Goal: Information Seeking & Learning: Learn about a topic

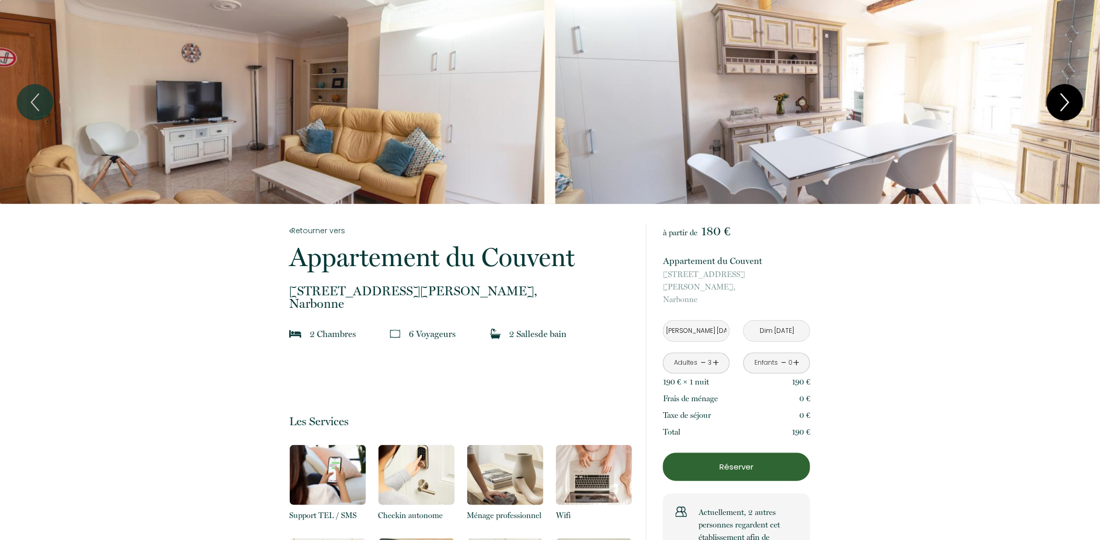
click at [1056, 103] on icon "Next" at bounding box center [1065, 102] width 22 height 31
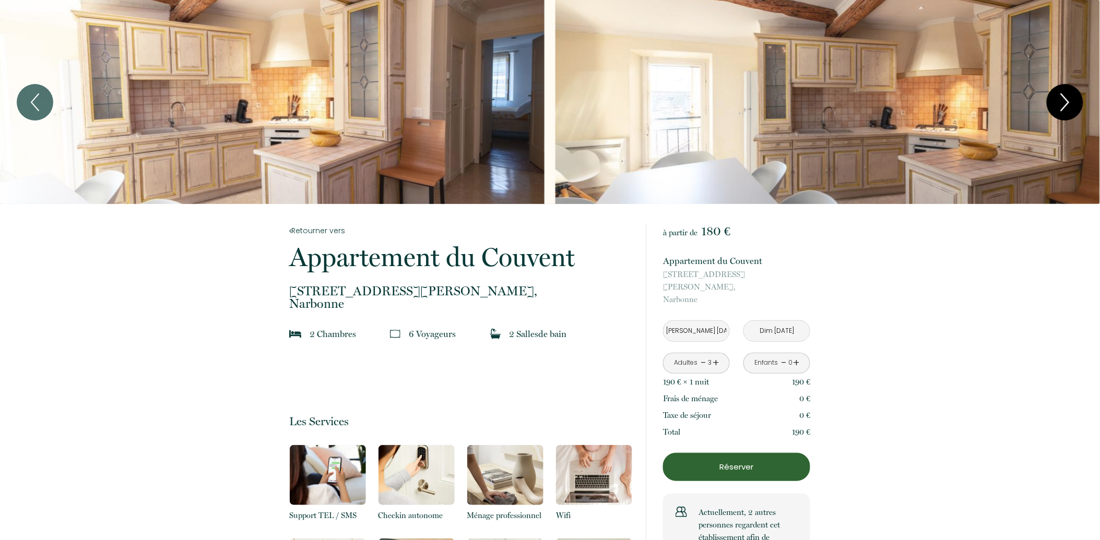
click at [1054, 105] on icon "Next" at bounding box center [1065, 102] width 22 height 31
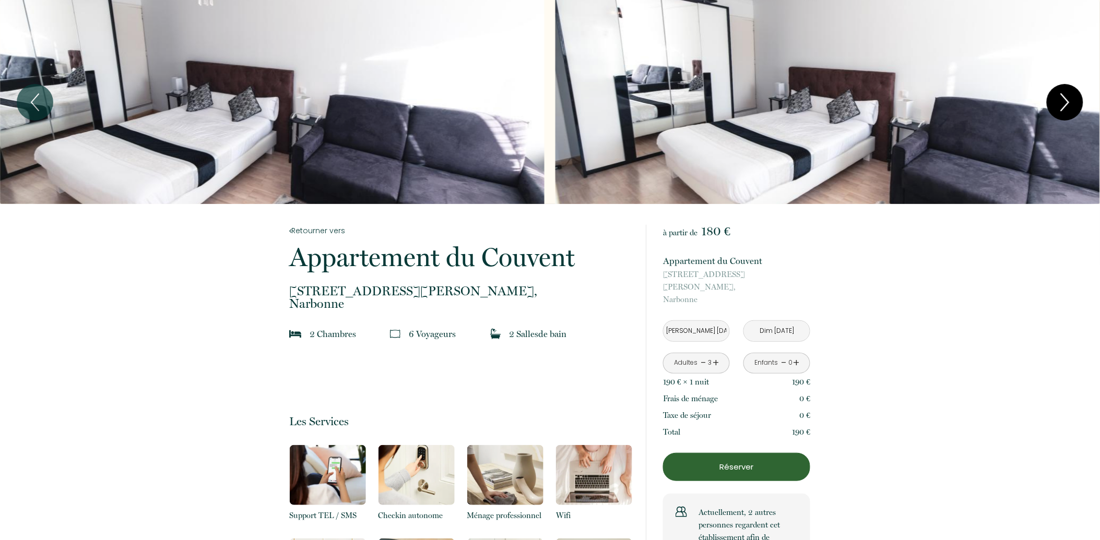
click at [1054, 105] on icon "Next" at bounding box center [1065, 102] width 22 height 31
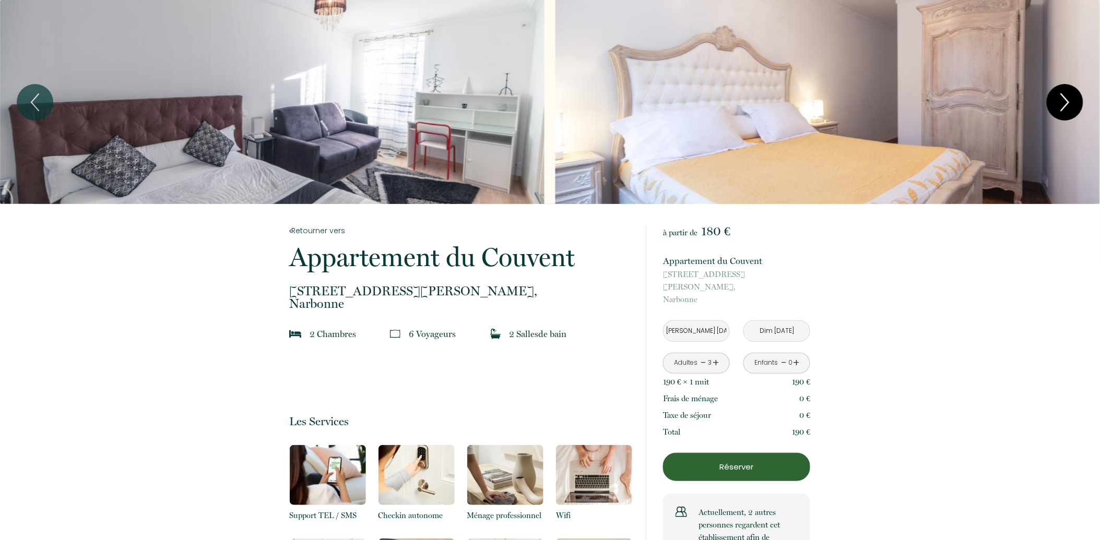
click at [1054, 105] on icon "Next" at bounding box center [1065, 102] width 22 height 31
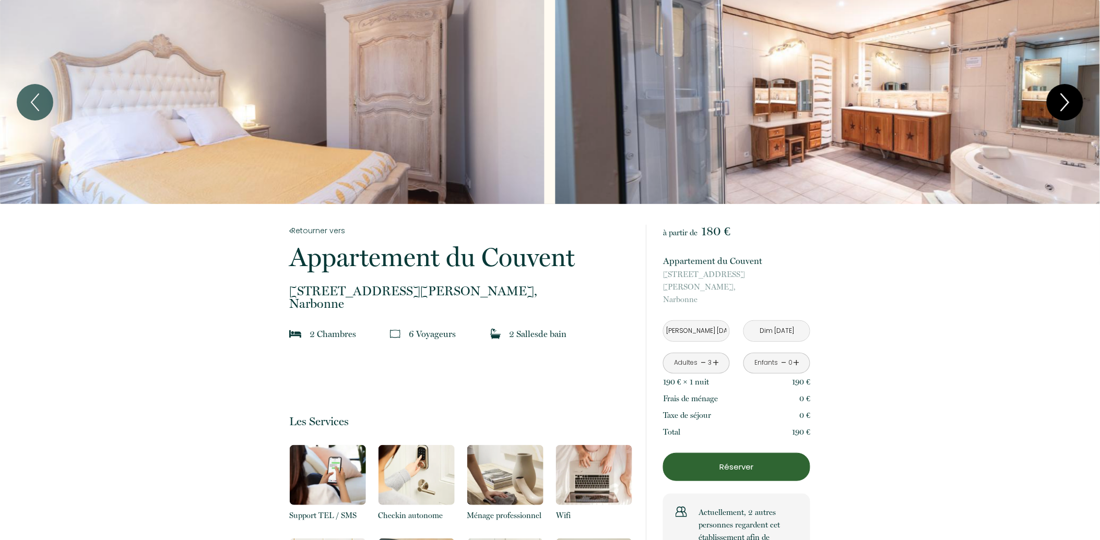
click at [1054, 105] on icon "Next" at bounding box center [1065, 102] width 22 height 31
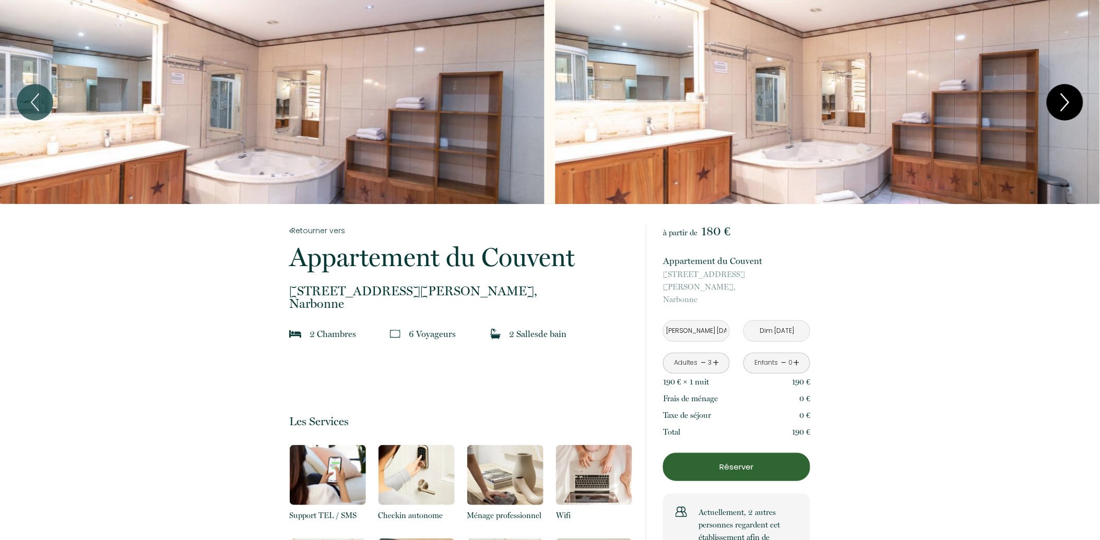
click at [1054, 105] on icon "Next" at bounding box center [1065, 102] width 22 height 31
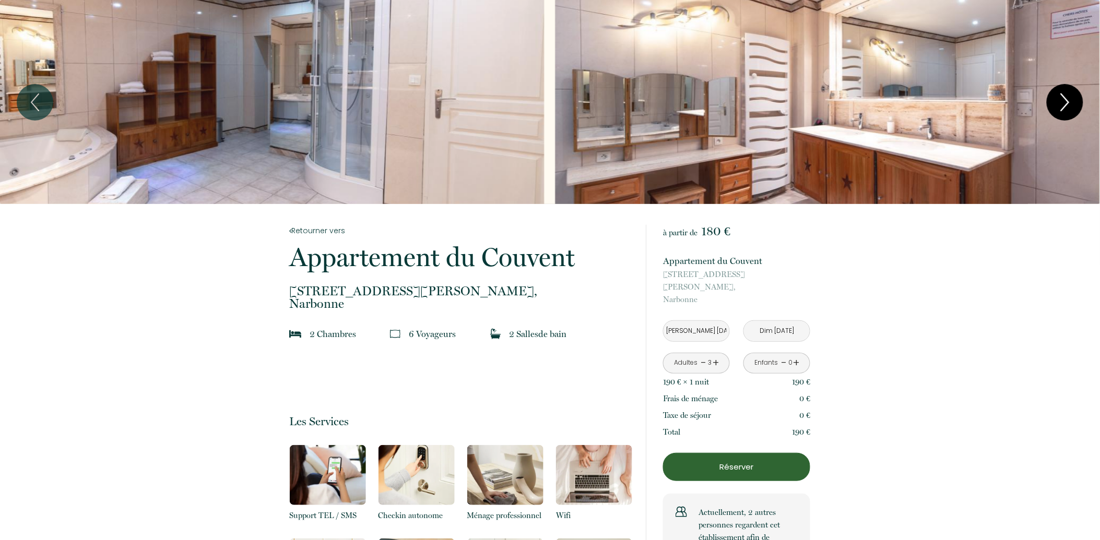
click at [1054, 105] on icon "Next" at bounding box center [1065, 102] width 22 height 31
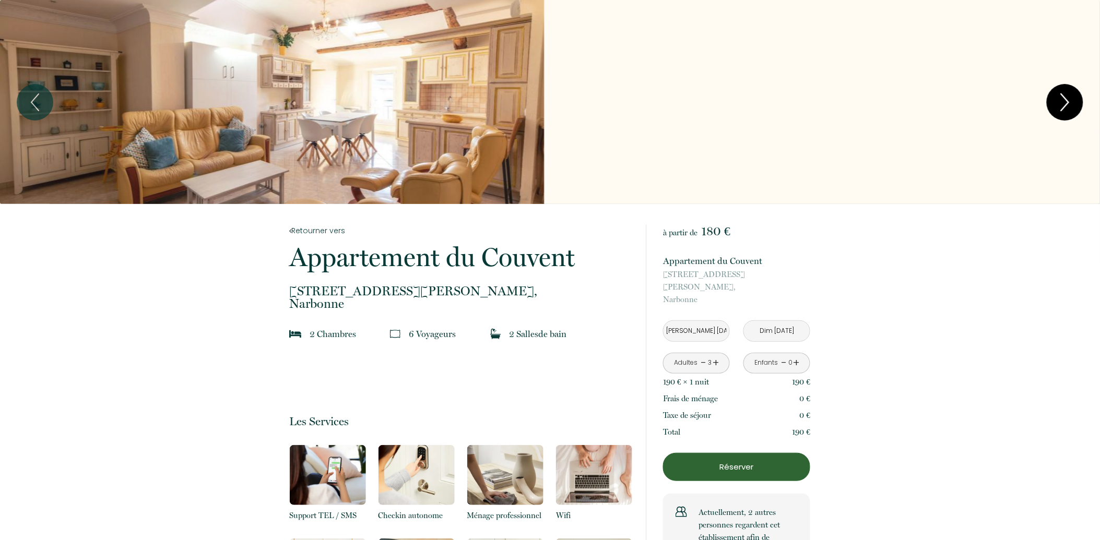
click at [1054, 105] on icon "Next" at bounding box center [1065, 102] width 22 height 31
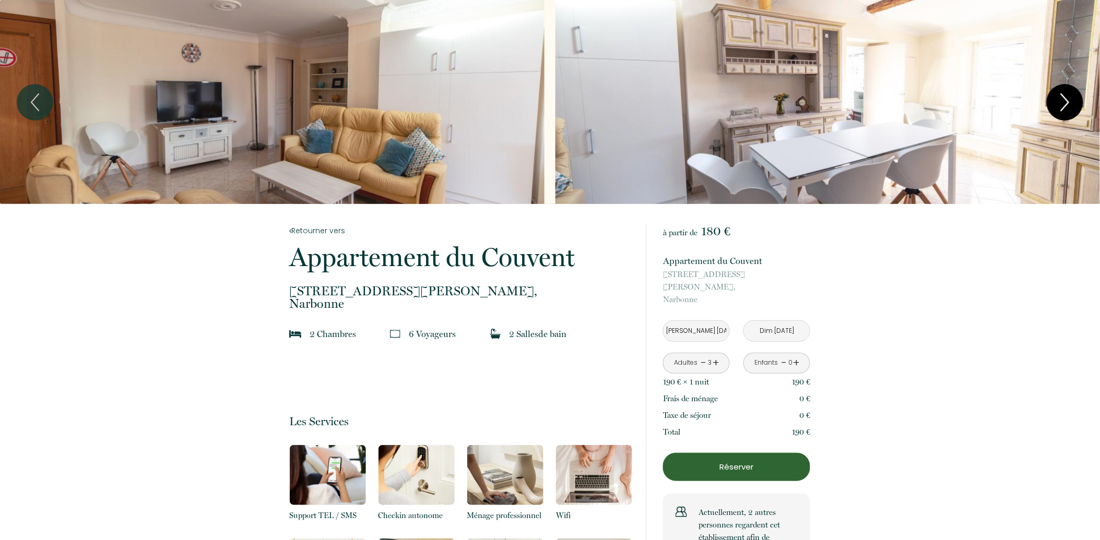
click at [1054, 105] on icon "Next" at bounding box center [1065, 102] width 22 height 31
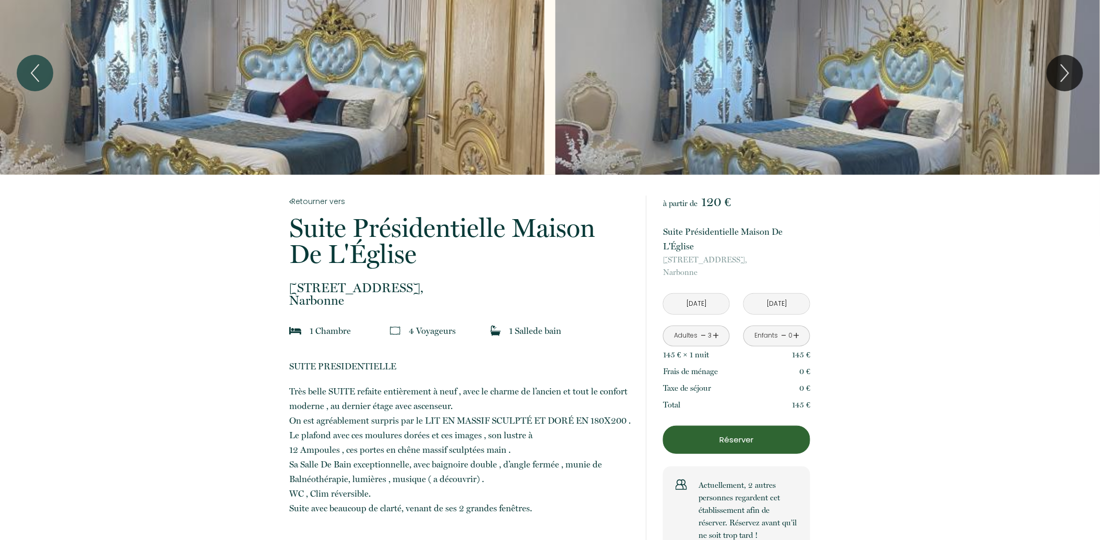
scroll to position [58, 0]
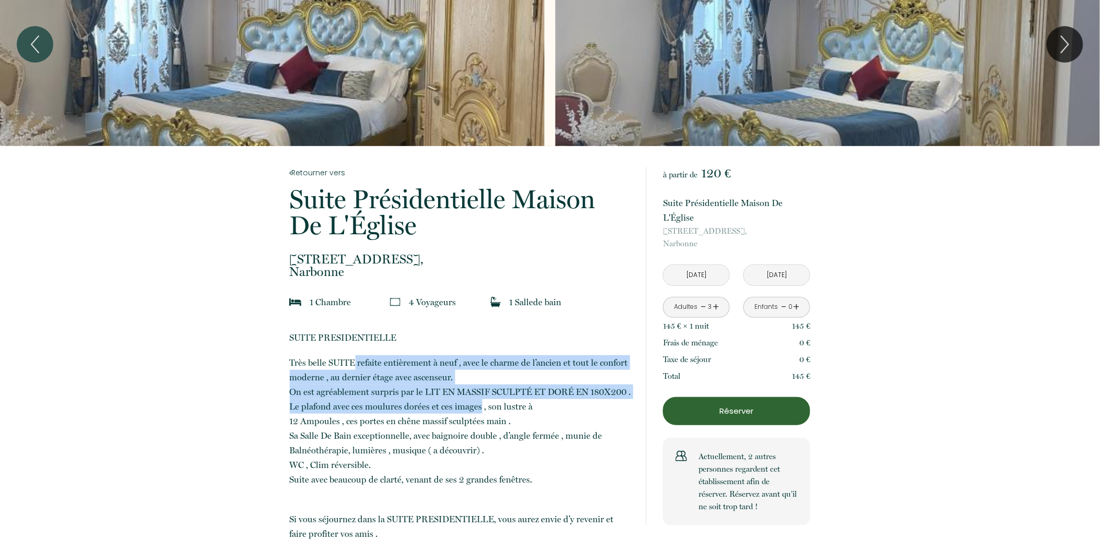
drag, startPoint x: 367, startPoint y: 364, endPoint x: 480, endPoint y: 403, distance: 120.0
click at [480, 403] on p "Très belle SUITE refaite entièrement à neuf , avec le charme de l’ancien et tou…" at bounding box center [461, 421] width 342 height 132
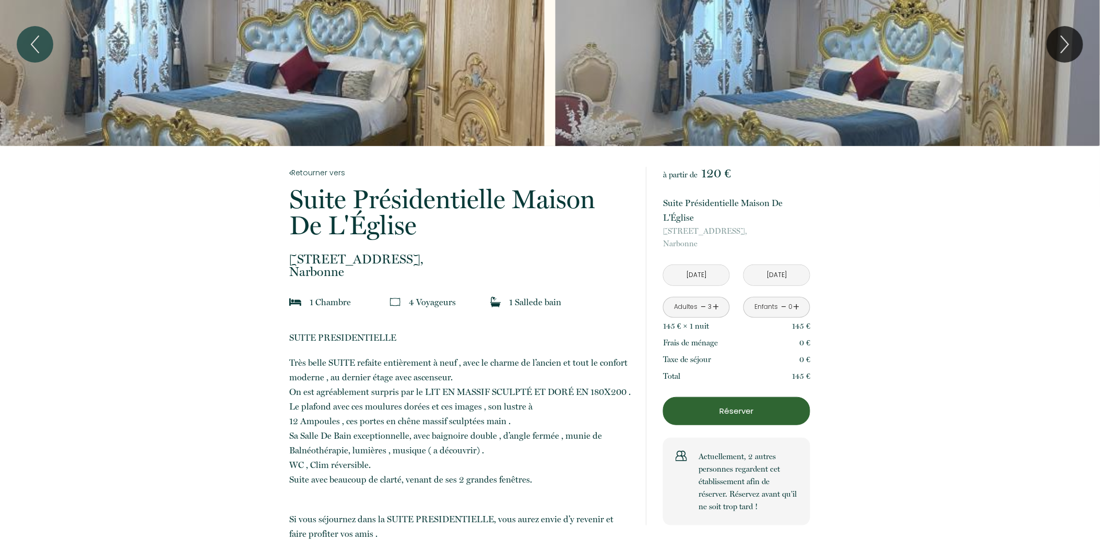
drag, startPoint x: 480, startPoint y: 403, endPoint x: 449, endPoint y: 437, distance: 45.8
click at [449, 437] on p "Très belle SUITE refaite entièrement à neuf , avec le charme de l’ancien et tou…" at bounding box center [461, 421] width 342 height 132
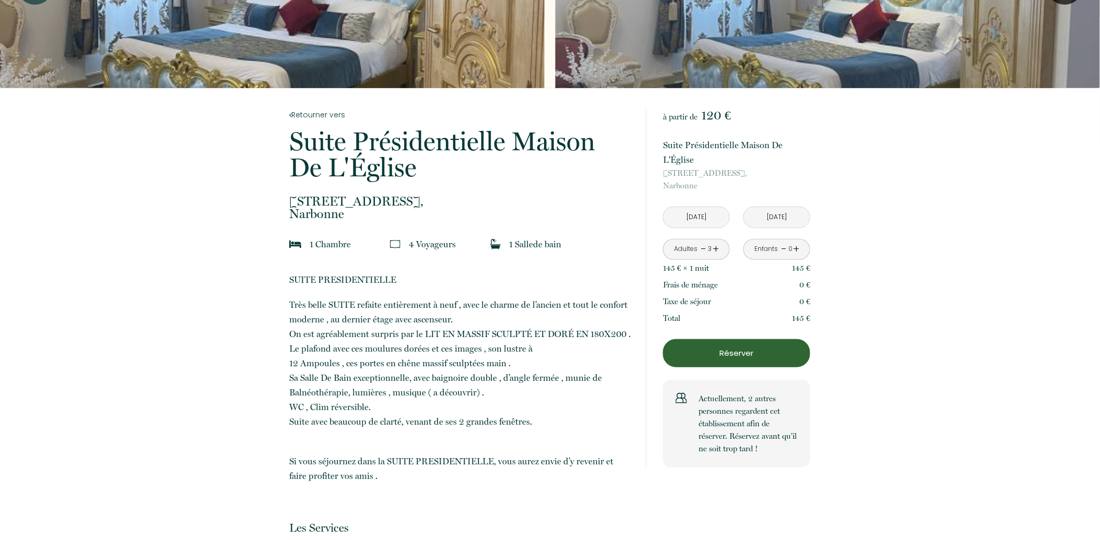
scroll to position [0, 0]
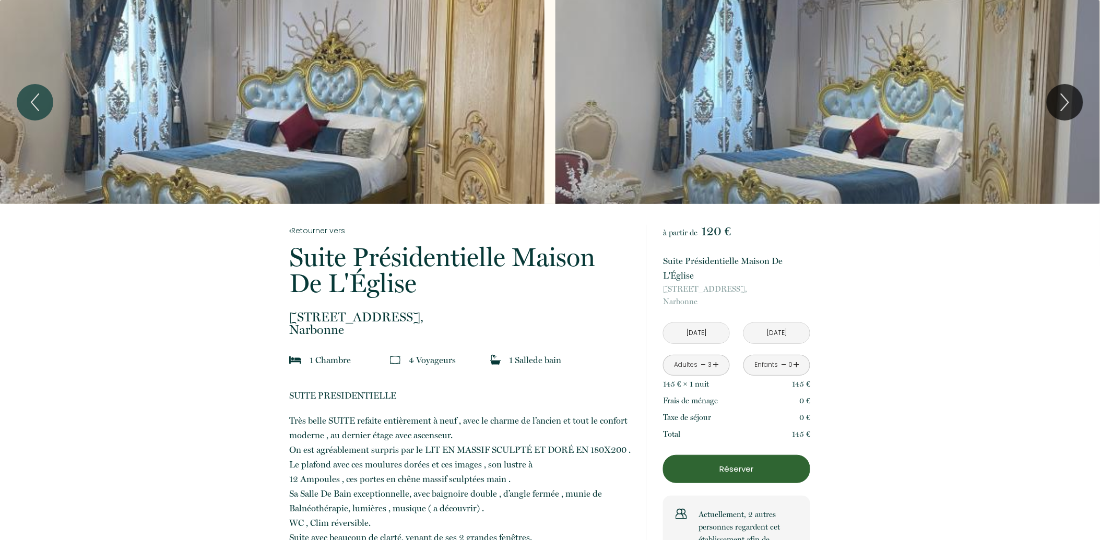
click at [408, 140] on div "Slideshow" at bounding box center [272, 102] width 544 height 204
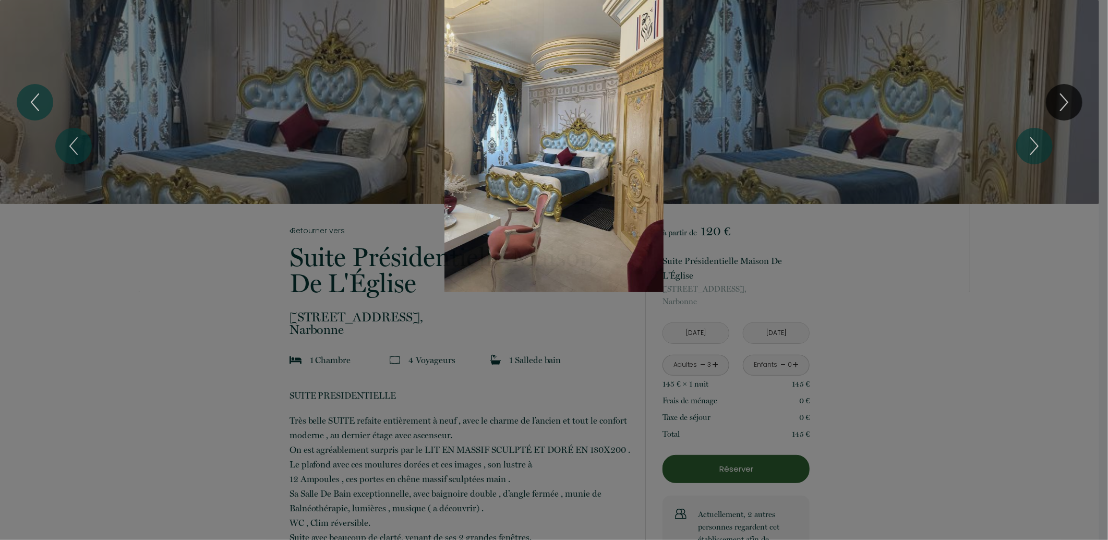
click at [1058, 104] on div "1 2 3 4 5 6 7 8 9" at bounding box center [554, 146] width 1108 height 292
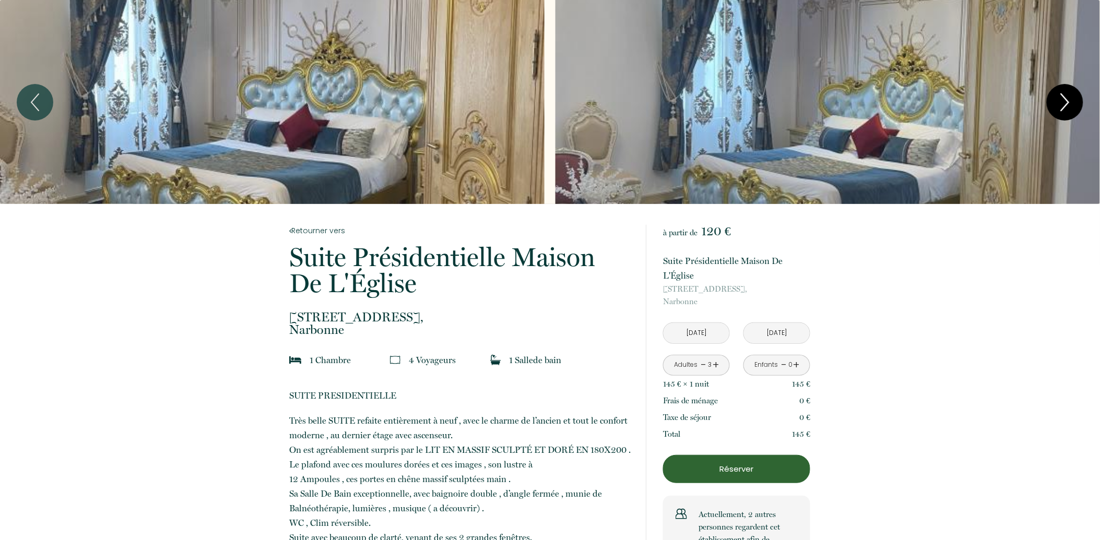
click at [1063, 105] on icon "Next" at bounding box center [1065, 102] width 22 height 31
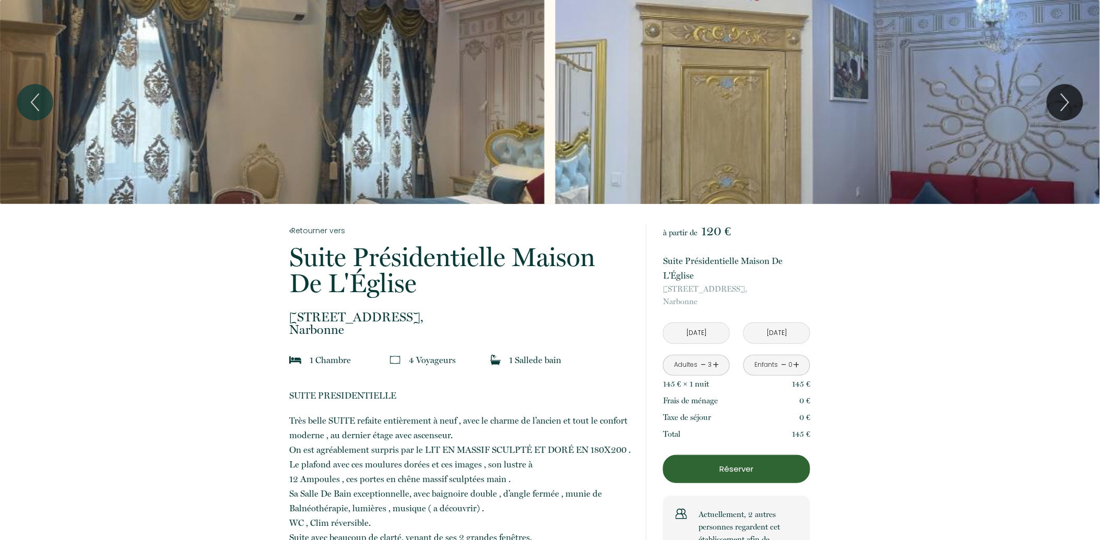
click at [502, 104] on div "Slideshow" at bounding box center [272, 102] width 544 height 204
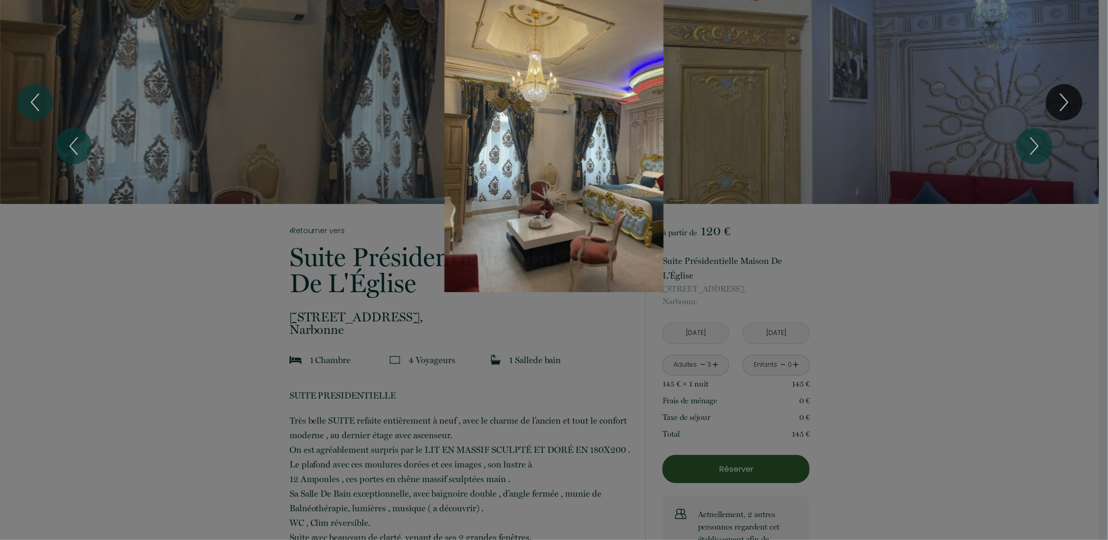
click at [889, 138] on div "Slideshow" at bounding box center [554, 146] width 831 height 292
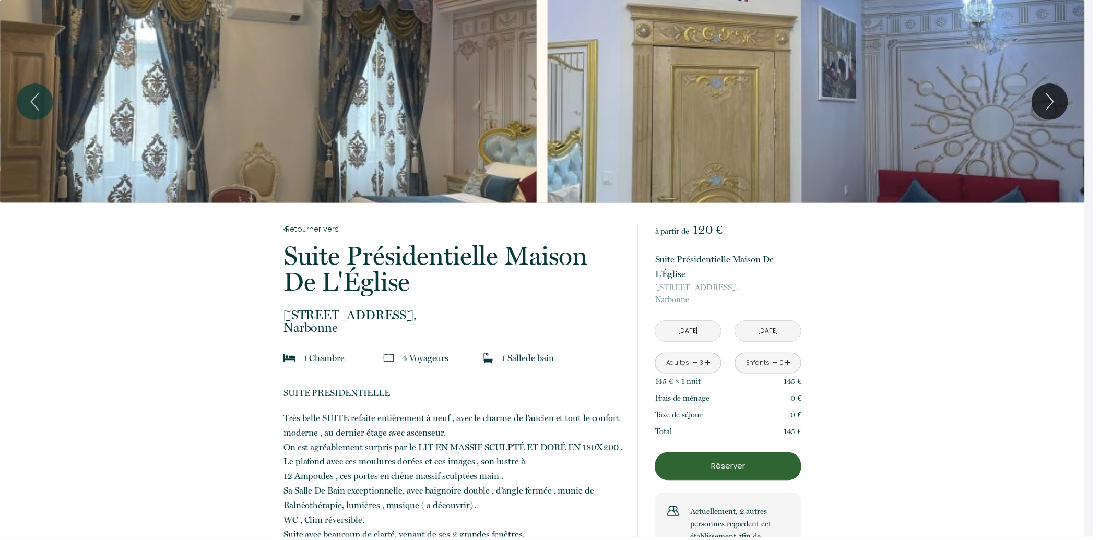
click at [842, 129] on div "Slideshow" at bounding box center [821, 102] width 540 height 204
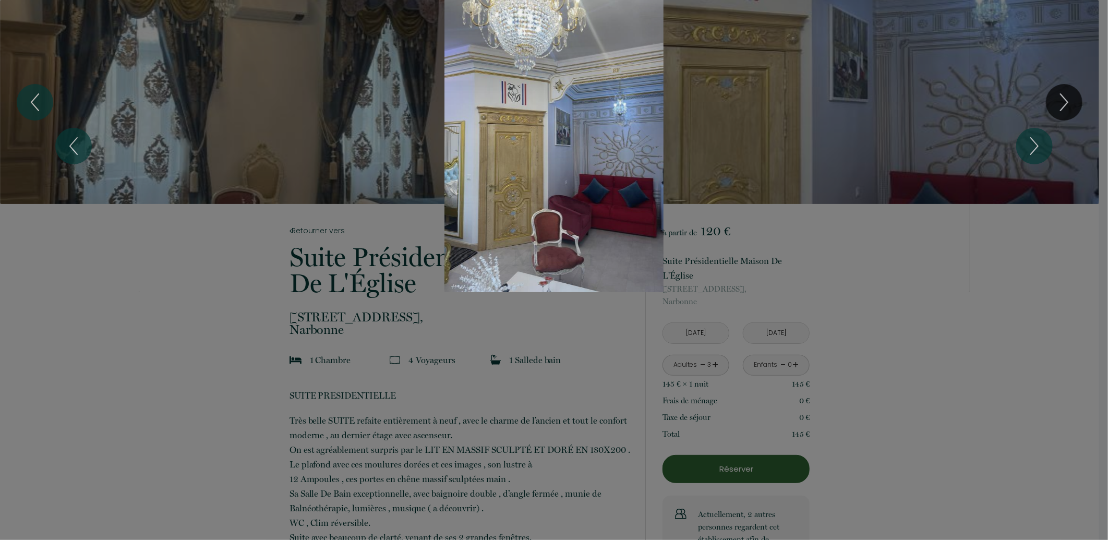
drag, startPoint x: 836, startPoint y: 163, endPoint x: 843, endPoint y: 159, distance: 8.0
click at [838, 162] on div "Slideshow" at bounding box center [554, 146] width 831 height 292
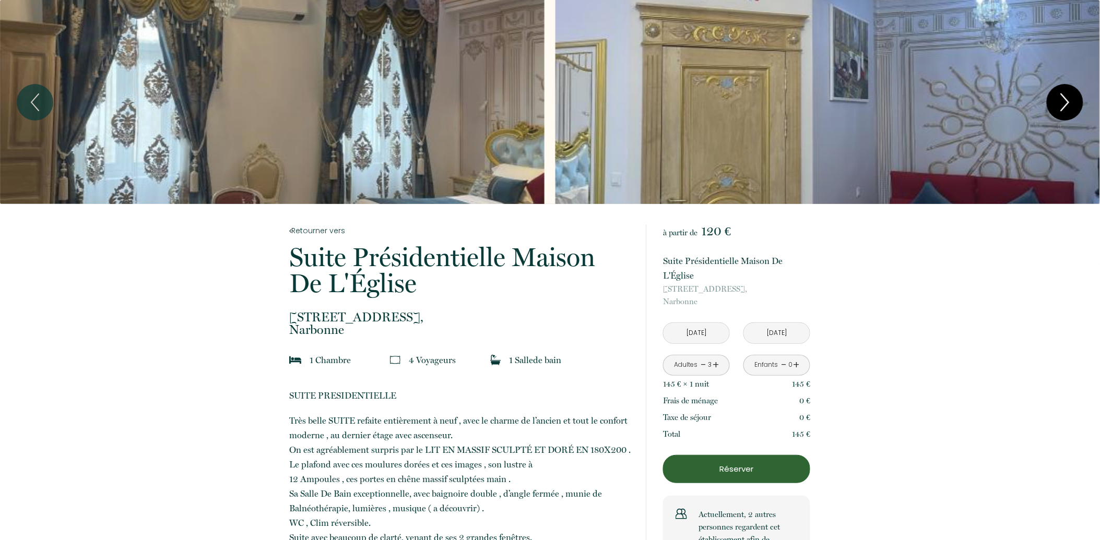
click at [1067, 105] on icon "Next" at bounding box center [1065, 102] width 22 height 31
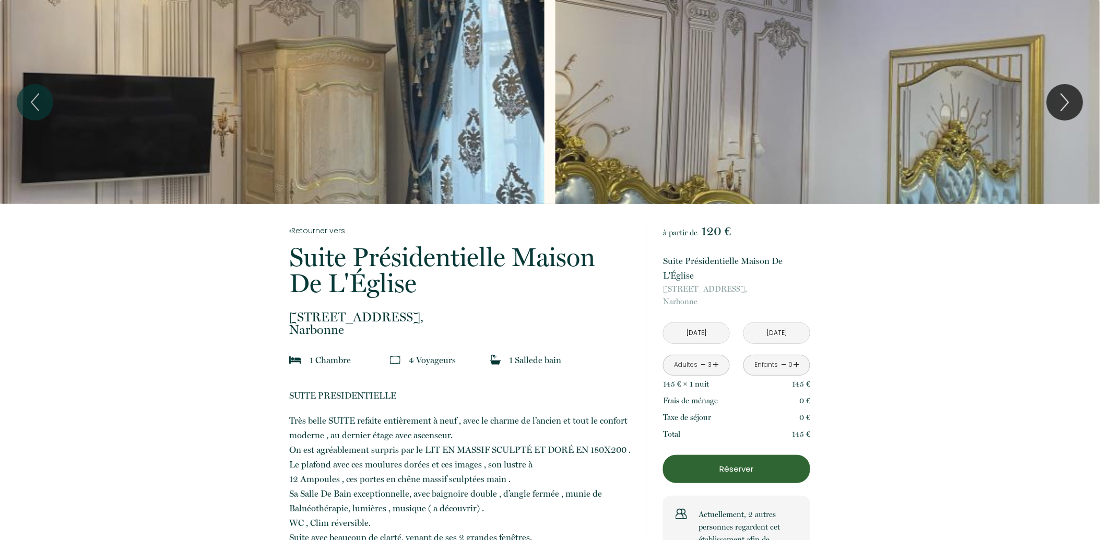
click at [397, 134] on div "Slideshow" at bounding box center [272, 102] width 544 height 204
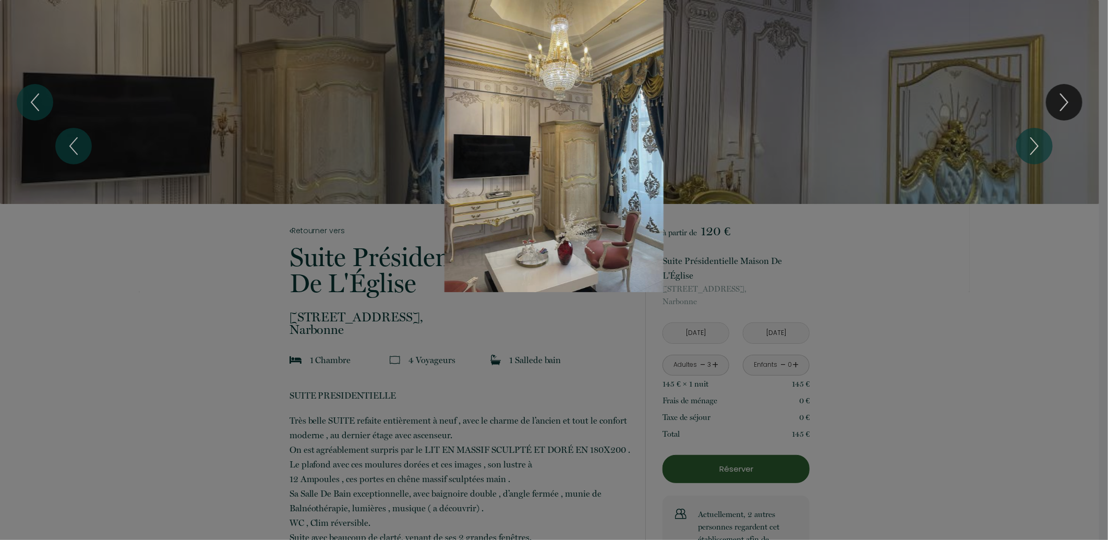
click at [784, 157] on div "Slideshow" at bounding box center [554, 146] width 831 height 292
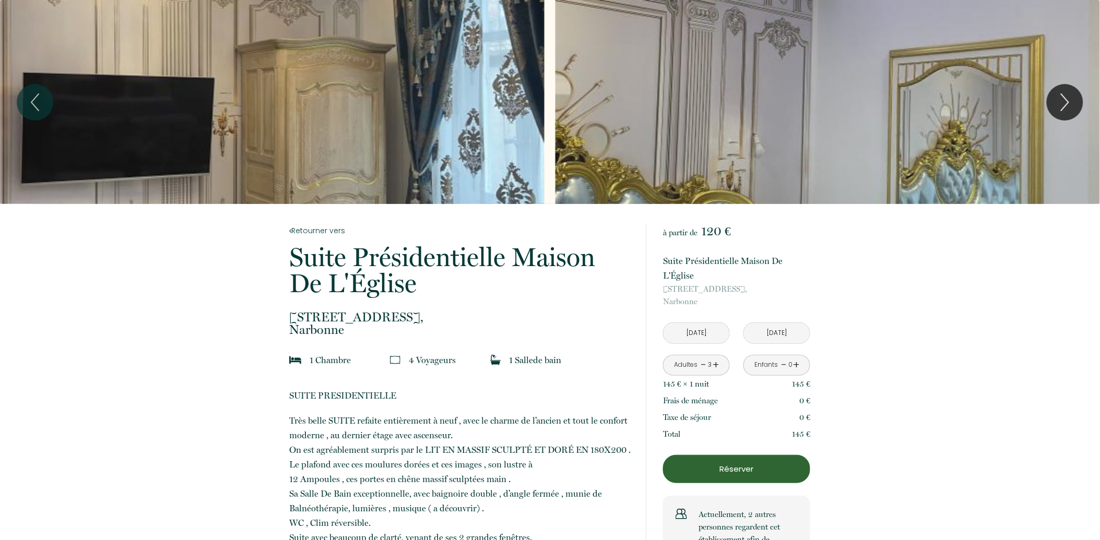
click at [803, 149] on div "Slideshow" at bounding box center [827, 102] width 544 height 204
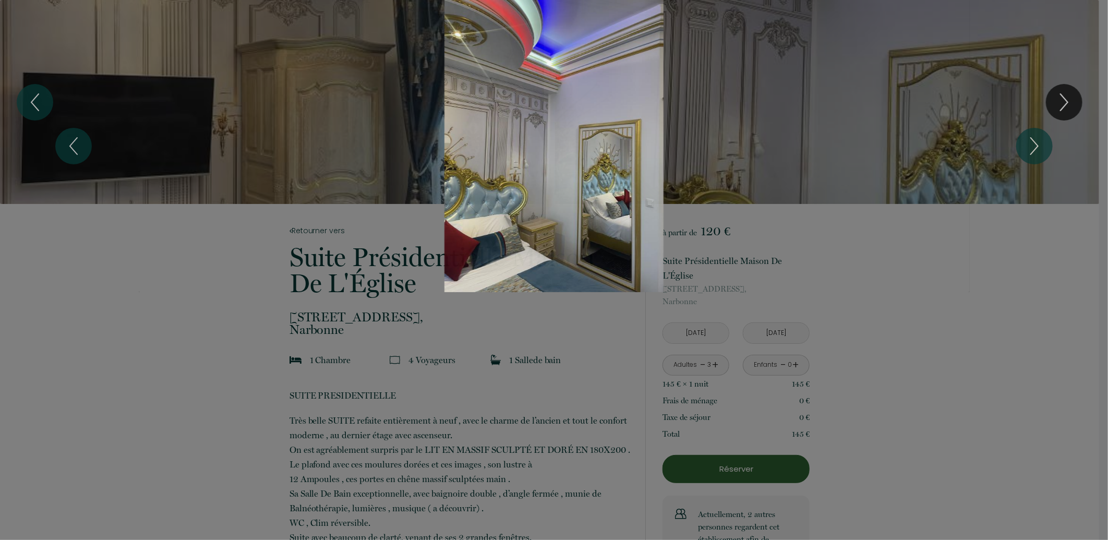
drag, startPoint x: 803, startPoint y: 149, endPoint x: 815, endPoint y: 144, distance: 12.9
click at [809, 145] on div "Slideshow" at bounding box center [554, 146] width 831 height 292
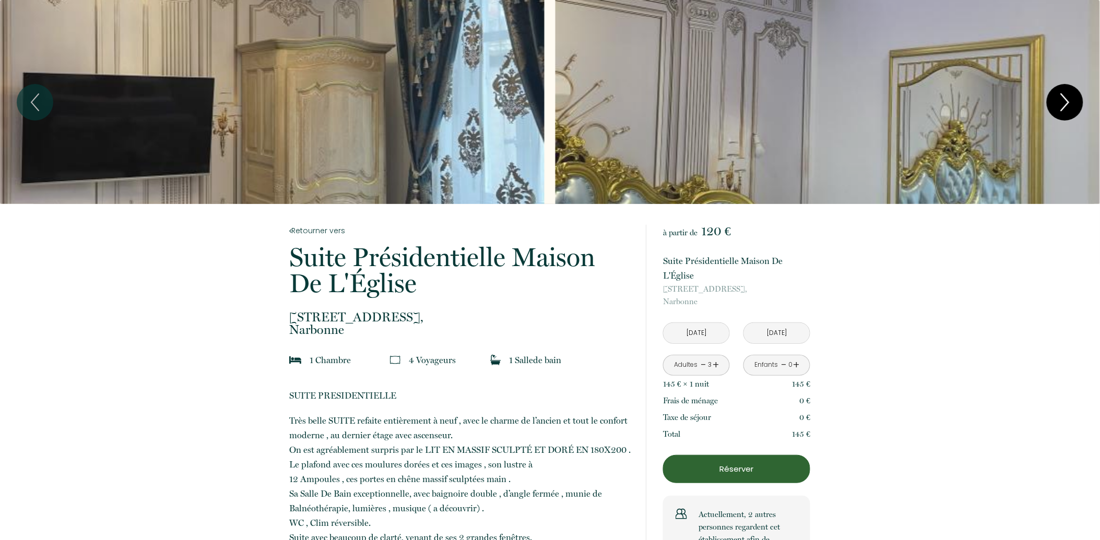
click at [1057, 103] on icon "Next" at bounding box center [1065, 102] width 22 height 31
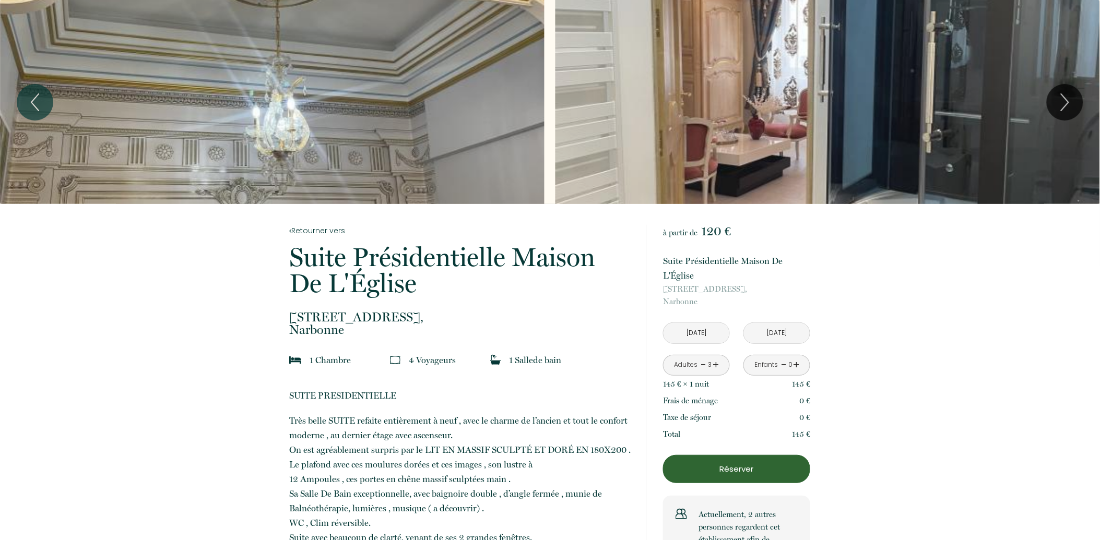
click at [426, 132] on div "Slideshow" at bounding box center [272, 102] width 544 height 204
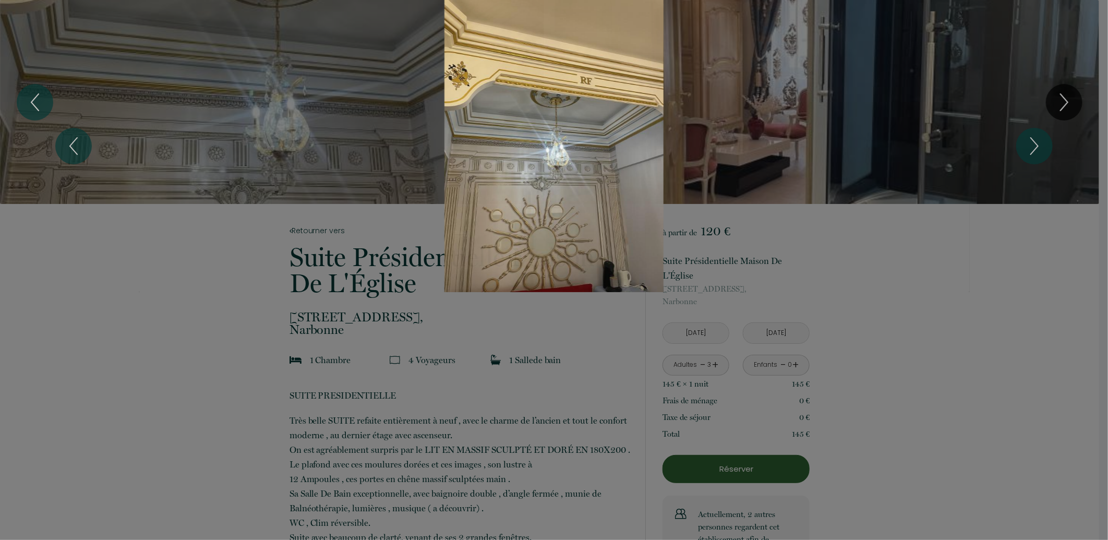
click at [402, 136] on div "Slideshow" at bounding box center [554, 146] width 831 height 292
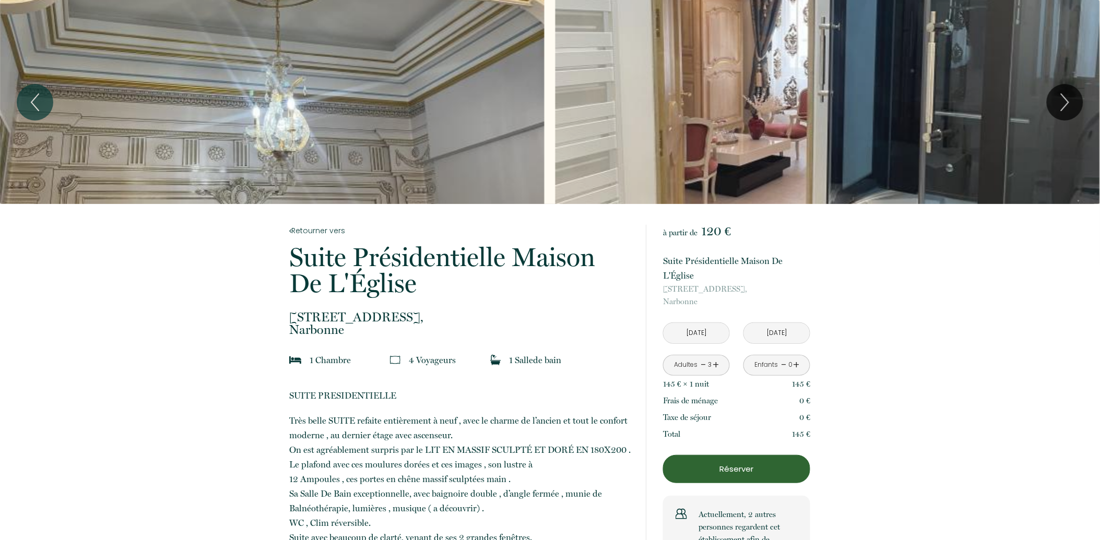
click at [659, 127] on div "Slideshow" at bounding box center [827, 102] width 544 height 204
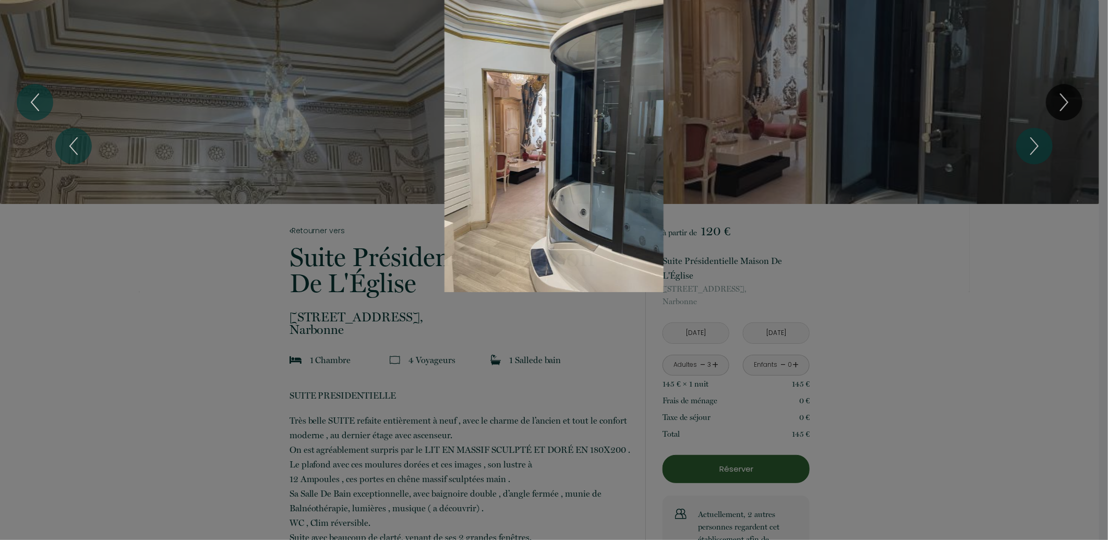
click at [782, 145] on div "Slideshow" at bounding box center [554, 146] width 831 height 292
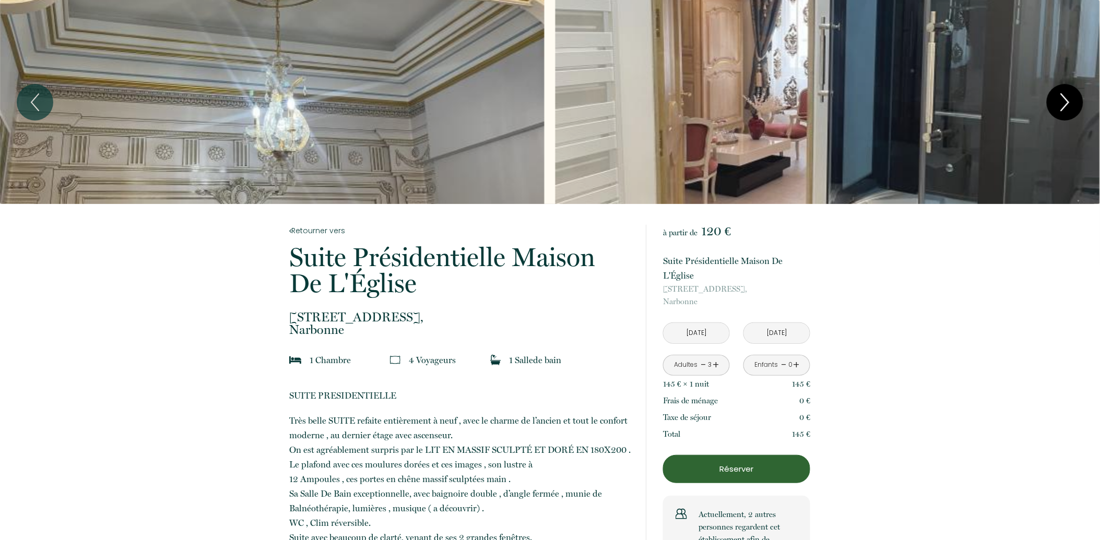
click at [1061, 113] on icon "Next" at bounding box center [1065, 102] width 22 height 31
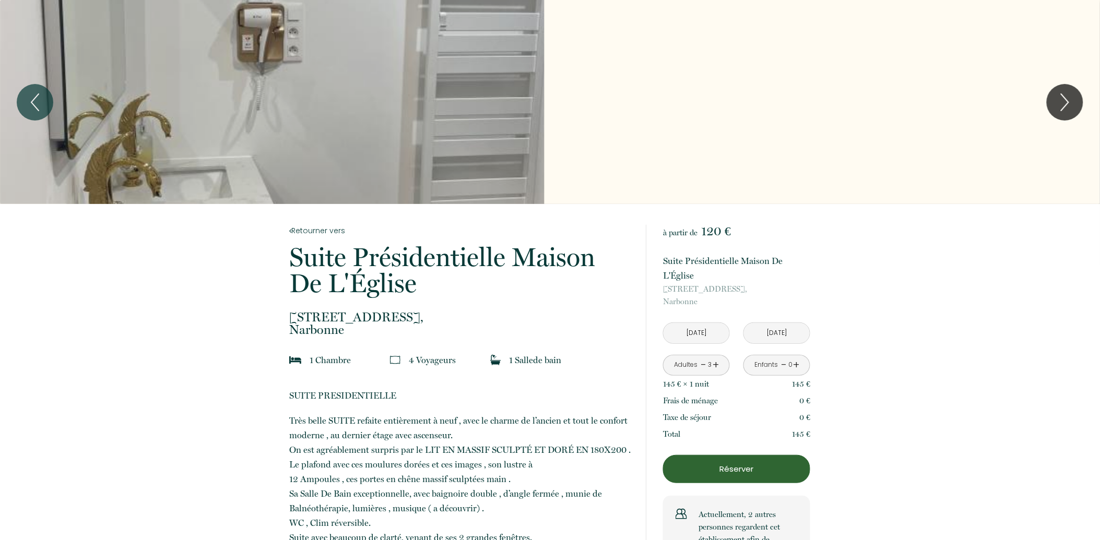
click at [440, 112] on div "Slideshow" at bounding box center [272, 102] width 544 height 204
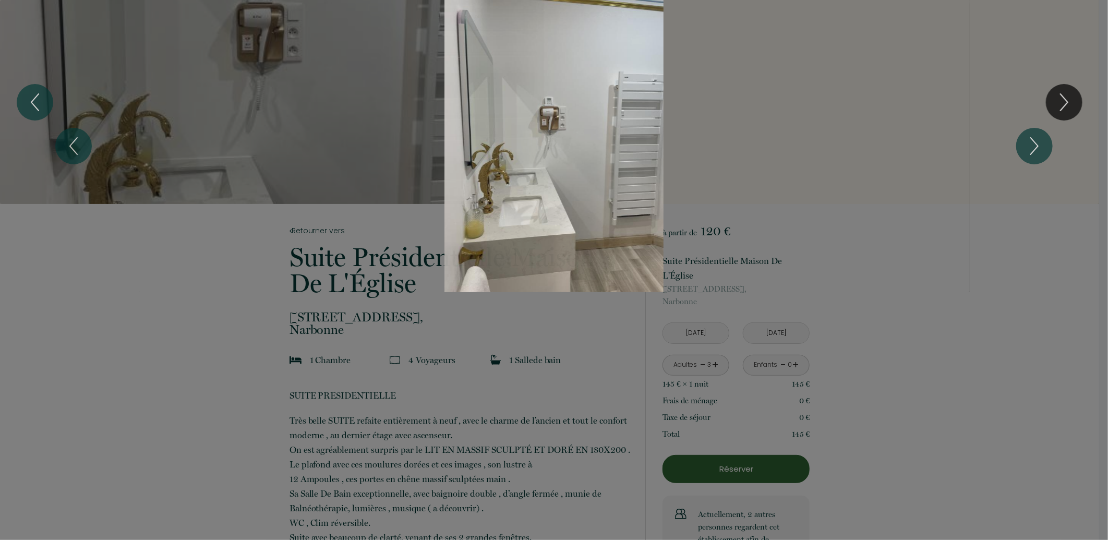
click at [748, 139] on div "Slideshow" at bounding box center [554, 146] width 831 height 292
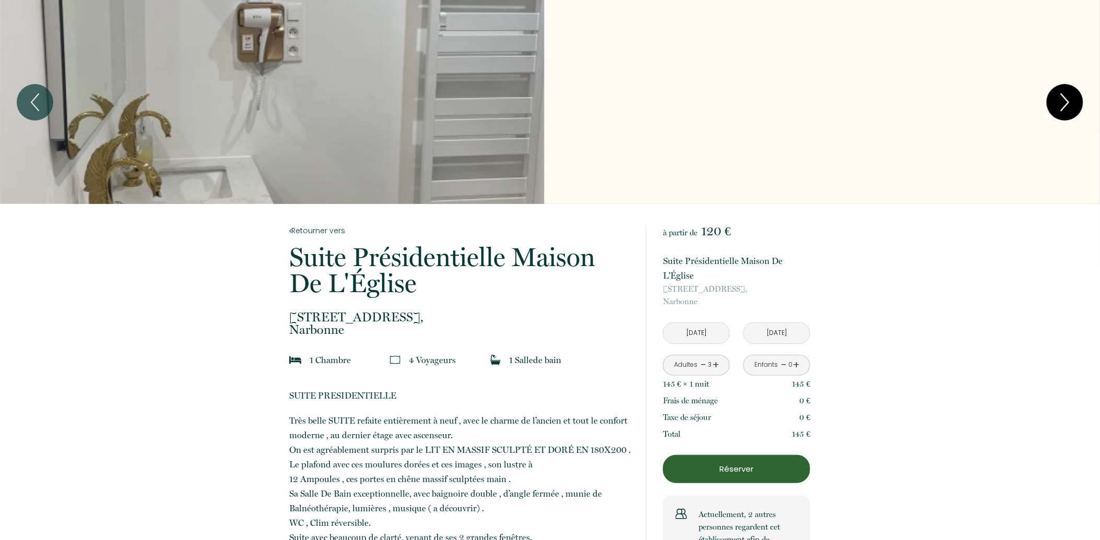
click at [1056, 100] on icon "Next" at bounding box center [1065, 102] width 22 height 31
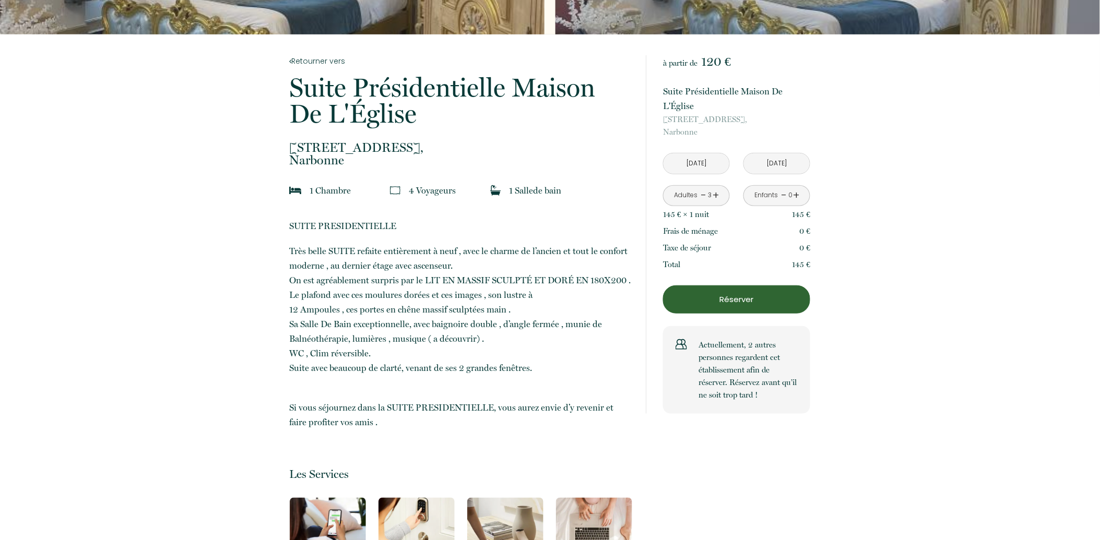
scroll to position [174, 0]
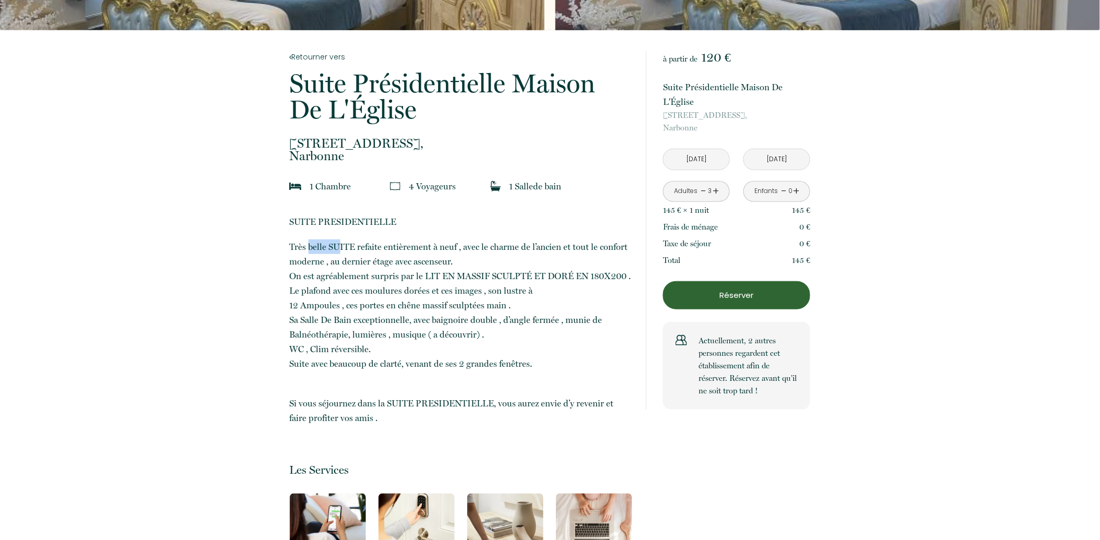
drag, startPoint x: 311, startPoint y: 241, endPoint x: 349, endPoint y: 243, distance: 38.1
click at [349, 243] on p "Très belle SUITE refaite entièrement à neuf , avec le charme de l’ancien et tou…" at bounding box center [461, 306] width 342 height 132
drag, startPoint x: 349, startPoint y: 243, endPoint x: 425, endPoint y: 251, distance: 76.7
click at [425, 251] on p "Très belle SUITE refaite entièrement à neuf , avec le charme de l’ancien et tou…" at bounding box center [461, 306] width 342 height 132
drag, startPoint x: 425, startPoint y: 251, endPoint x: 388, endPoint y: 271, distance: 42.3
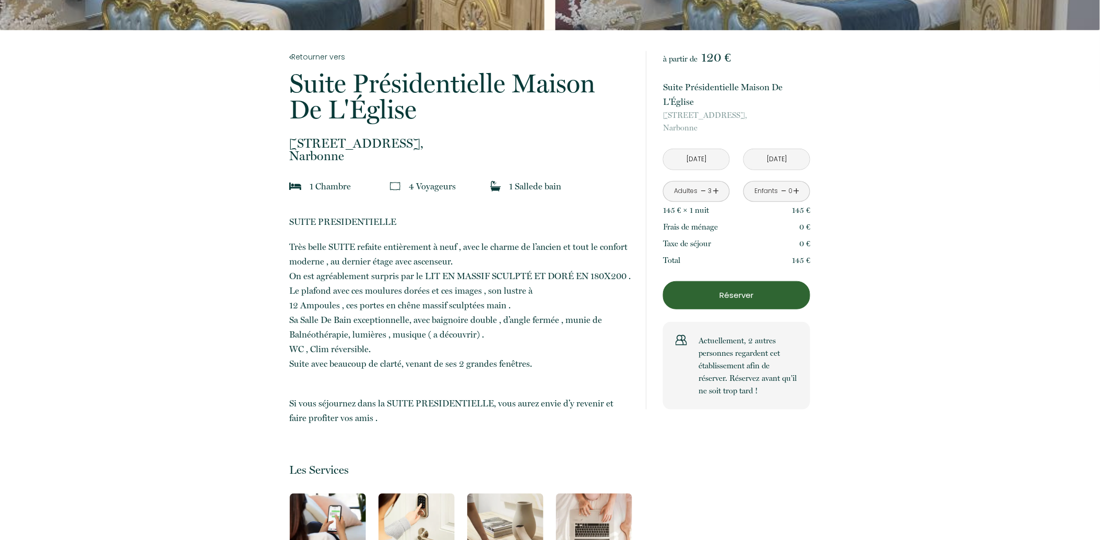
click at [388, 272] on p "Très belle SUITE refaite entièrement à neuf , avec le charme de l’ancien et tou…" at bounding box center [461, 306] width 342 height 132
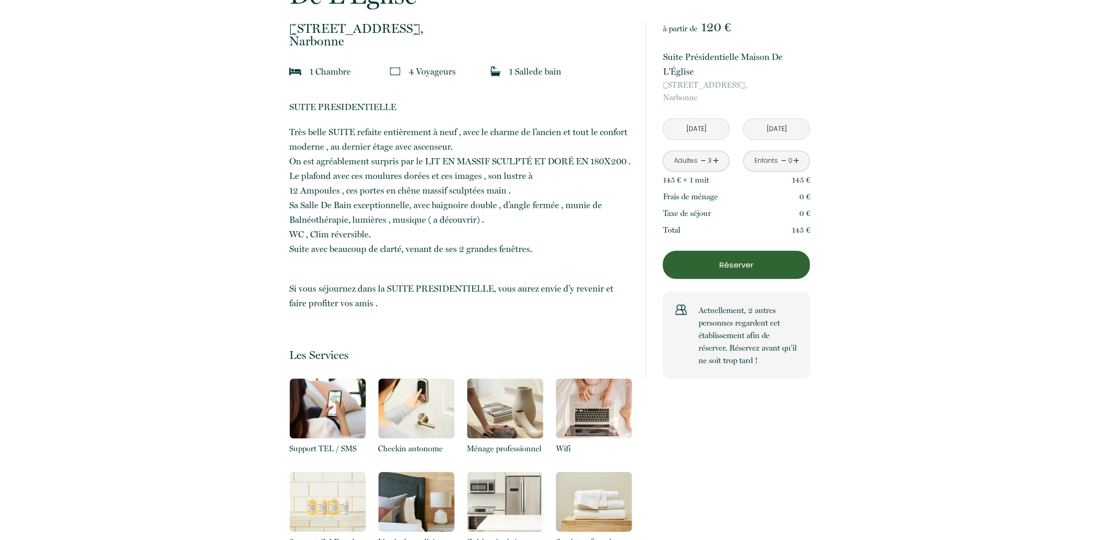
scroll to position [290, 0]
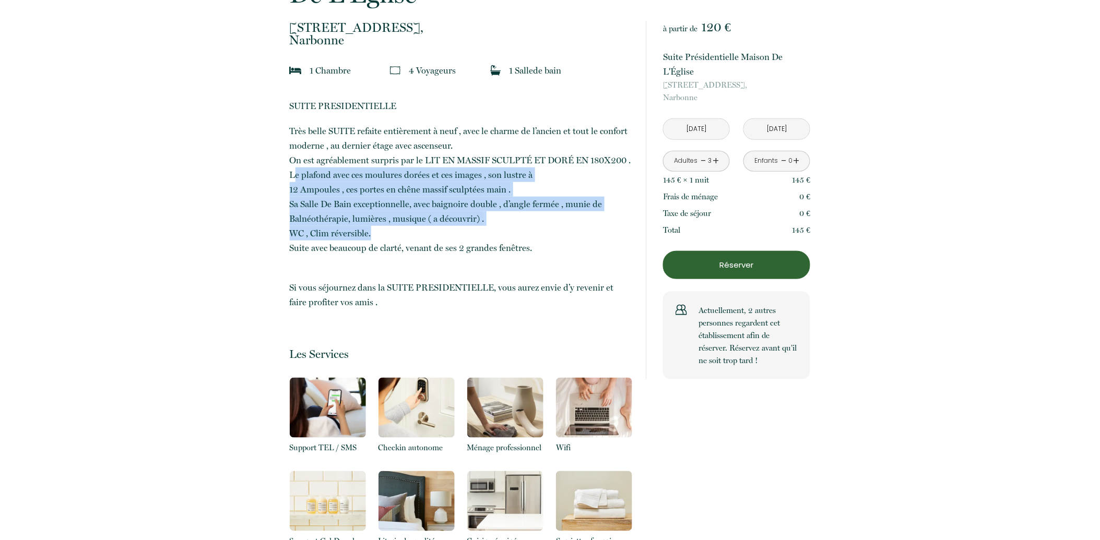
drag, startPoint x: 296, startPoint y: 172, endPoint x: 434, endPoint y: 230, distance: 149.5
click at [434, 230] on p "Très belle SUITE refaite entièrement à neuf , avec le charme de l’ancien et tou…" at bounding box center [461, 190] width 342 height 132
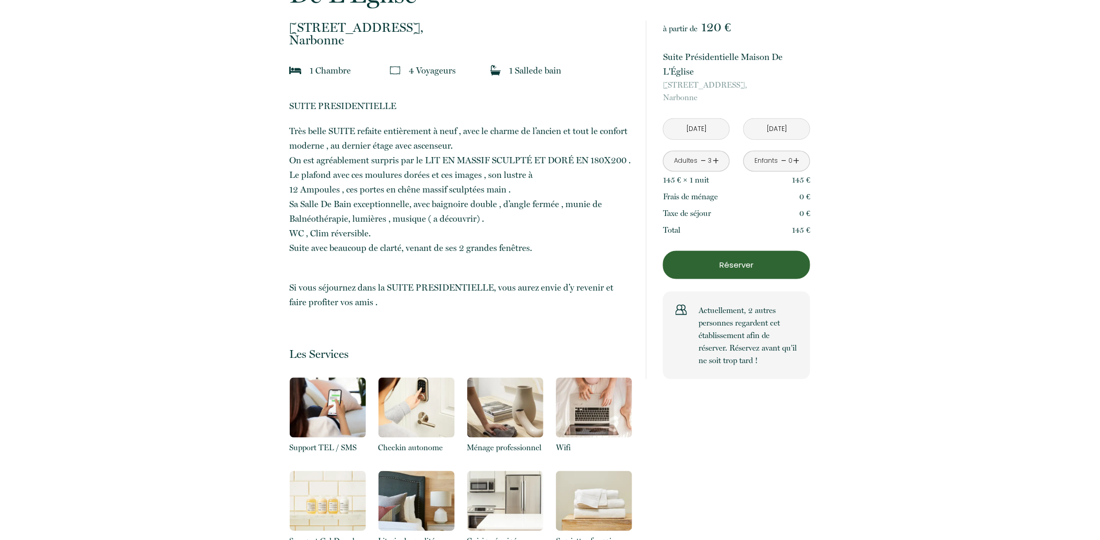
drag, startPoint x: 434, startPoint y: 230, endPoint x: 408, endPoint y: 249, distance: 32.5
click at [408, 249] on p "Très belle SUITE refaite entièrement à neuf , avec le charme de l’ancien et tou…" at bounding box center [461, 190] width 342 height 132
drag, startPoint x: 383, startPoint y: 244, endPoint x: 499, endPoint y: 258, distance: 116.8
click at [499, 258] on p "​SUITE PRESIDENTIELLE Très belle SUITE refaite entièrement à neuf , avec le cha…" at bounding box center [461, 204] width 342 height 211
drag, startPoint x: 499, startPoint y: 258, endPoint x: 428, endPoint y: 288, distance: 77.0
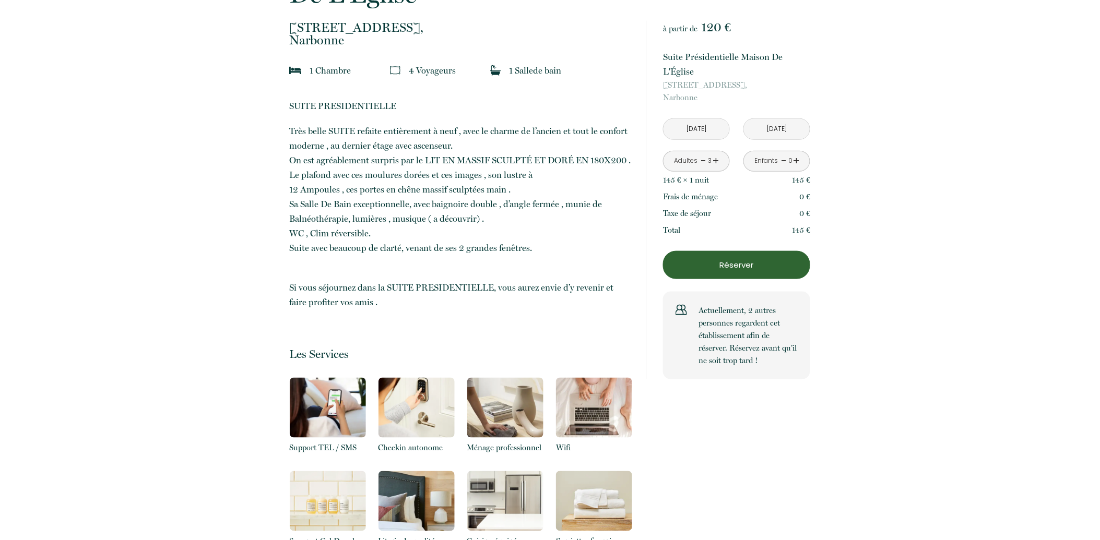
click at [430, 287] on p "Si vous séjournez dans la SUITE PRESIDENTIELLE, vous aurez envie d’y revenir et…" at bounding box center [461, 288] width 342 height 44
drag, startPoint x: 350, startPoint y: 288, endPoint x: 390, endPoint y: 308, distance: 44.6
click at [390, 308] on p "Si vous séjournez dans la SUITE PRESIDENTIELLE, vous aurez envie d’y revenir et…" at bounding box center [461, 288] width 342 height 44
drag, startPoint x: 390, startPoint y: 308, endPoint x: 391, endPoint y: 317, distance: 9.0
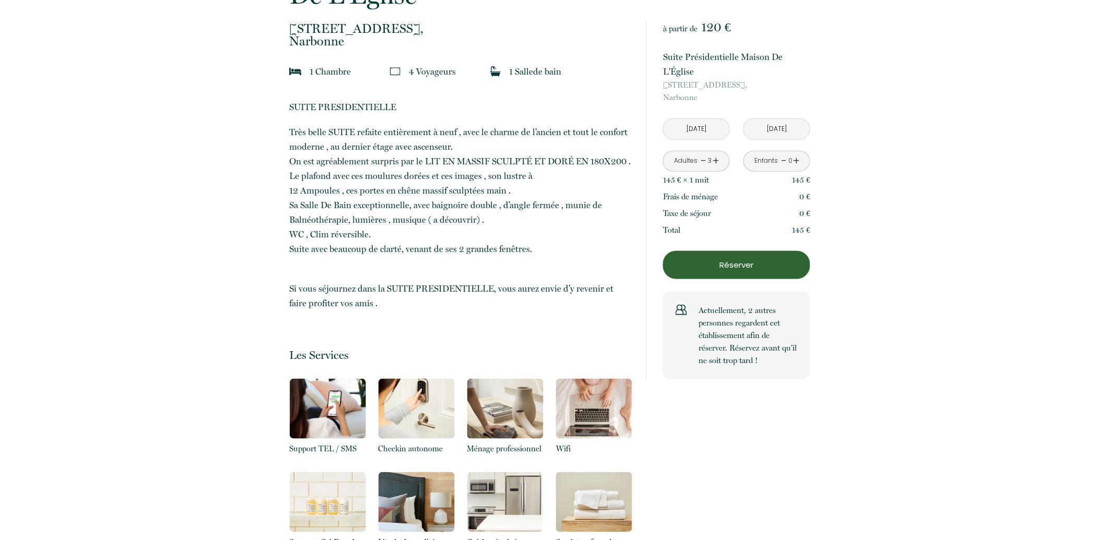
scroll to position [272, 0]
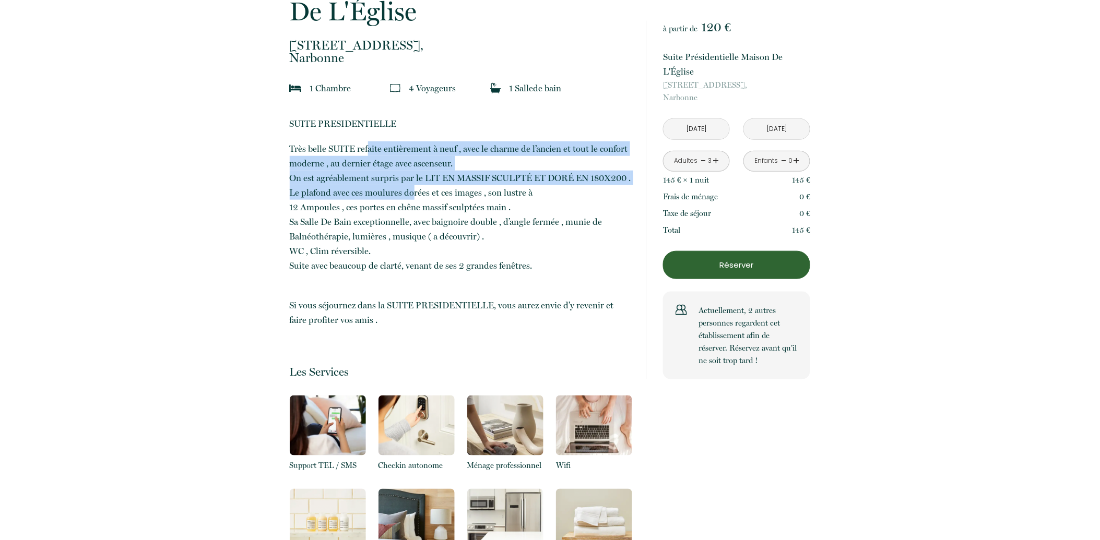
drag, startPoint x: 367, startPoint y: 145, endPoint x: 414, endPoint y: 189, distance: 64.6
click at [414, 189] on p "Très belle SUITE refaite entièrement à neuf , avec le charme de l’ancien et tou…" at bounding box center [461, 207] width 342 height 132
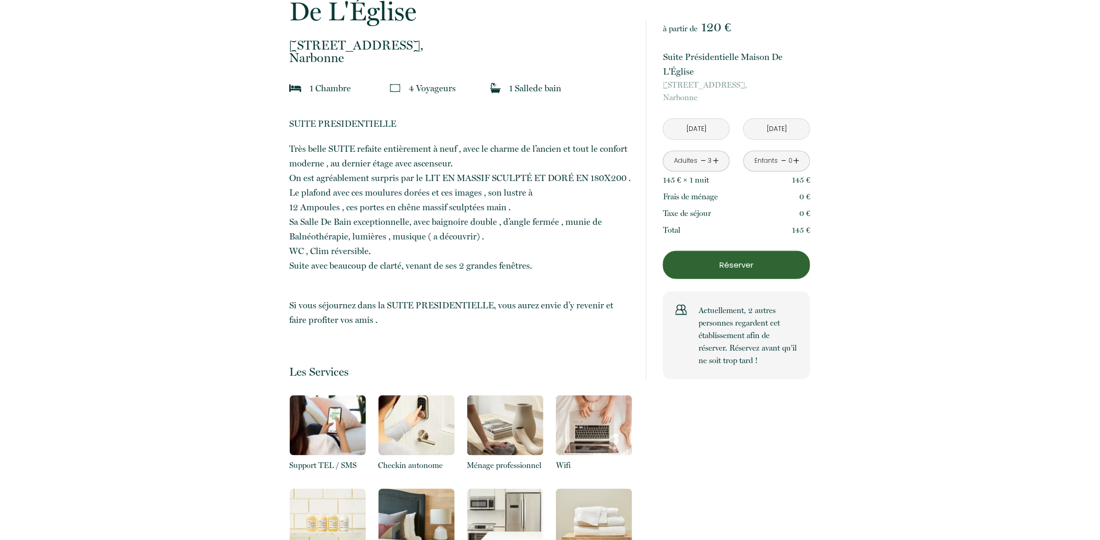
drag, startPoint x: 414, startPoint y: 189, endPoint x: 378, endPoint y: 223, distance: 49.5
click at [378, 223] on p "Très belle SUITE refaite entièrement à neuf , avec le charme de l’ancien et tou…" at bounding box center [461, 207] width 342 height 132
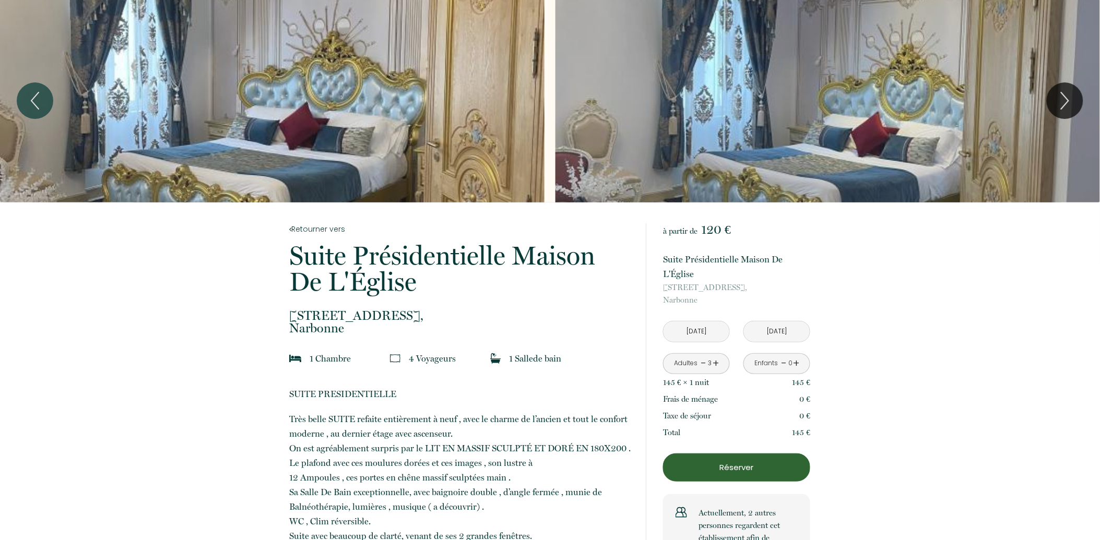
scroll to position [0, 0]
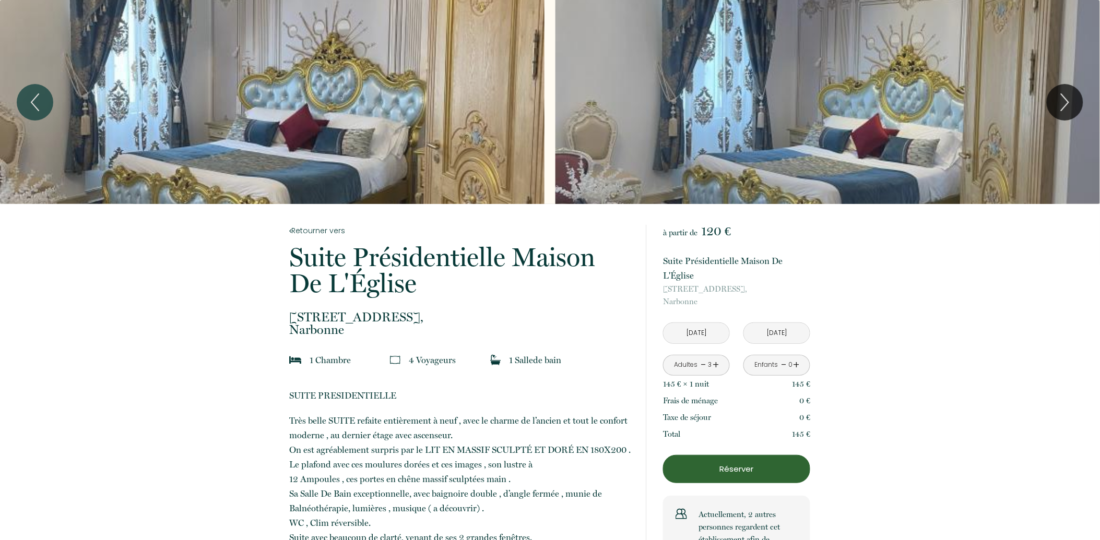
click at [396, 122] on div "Slideshow" at bounding box center [272, 102] width 544 height 204
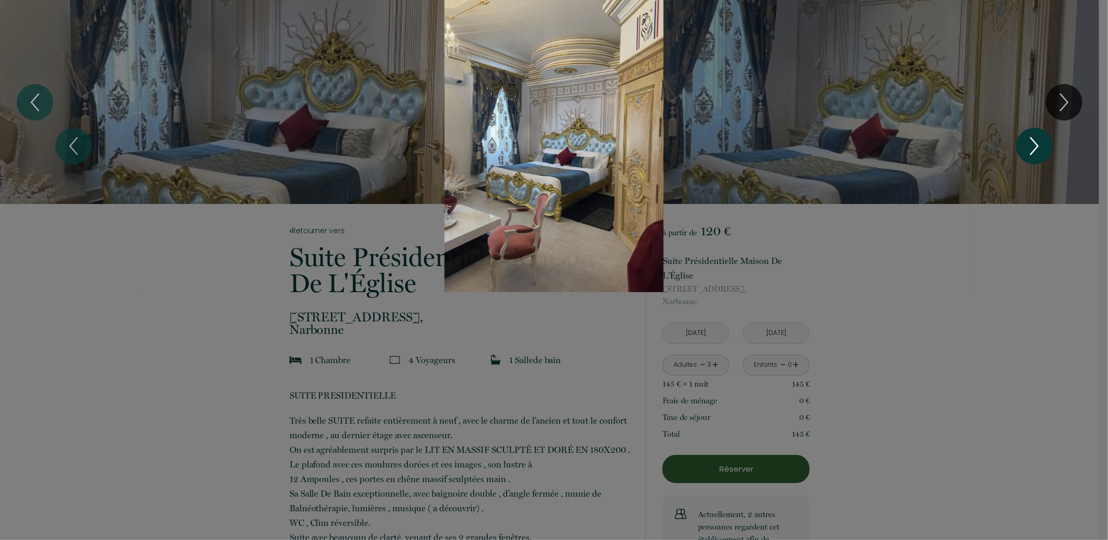
click at [1037, 142] on icon "Next" at bounding box center [1035, 145] width 22 height 31
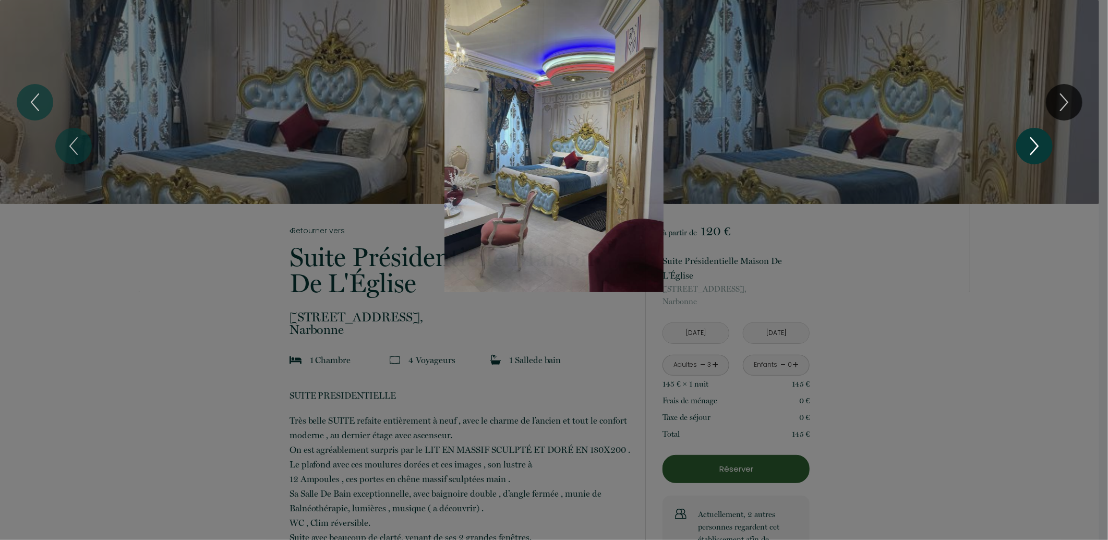
click at [1035, 145] on icon "Next" at bounding box center [1035, 145] width 22 height 31
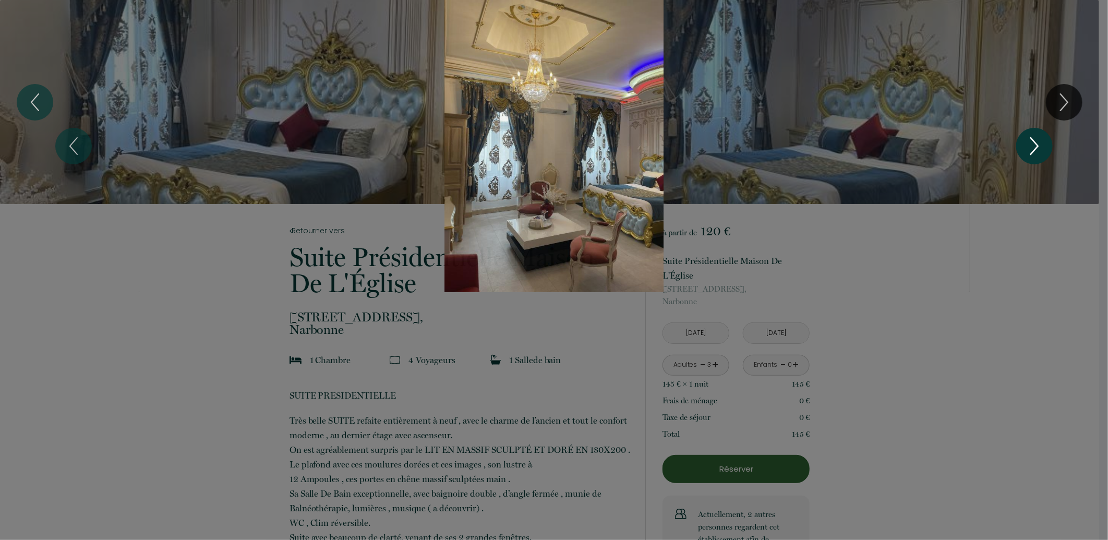
click at [1035, 145] on icon "Next" at bounding box center [1035, 145] width 22 height 31
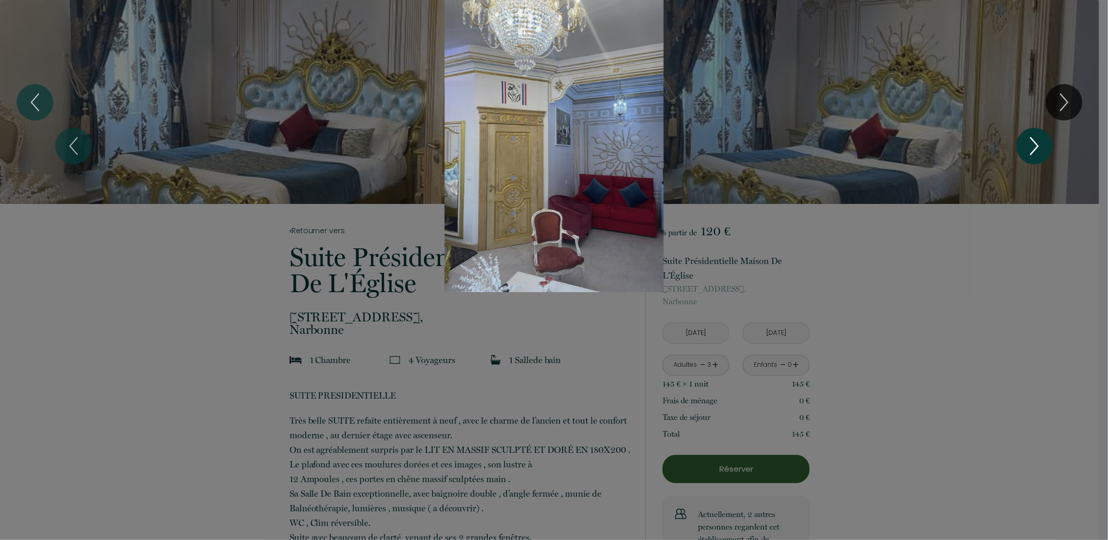
click at [1035, 145] on icon "Next" at bounding box center [1035, 145] width 22 height 31
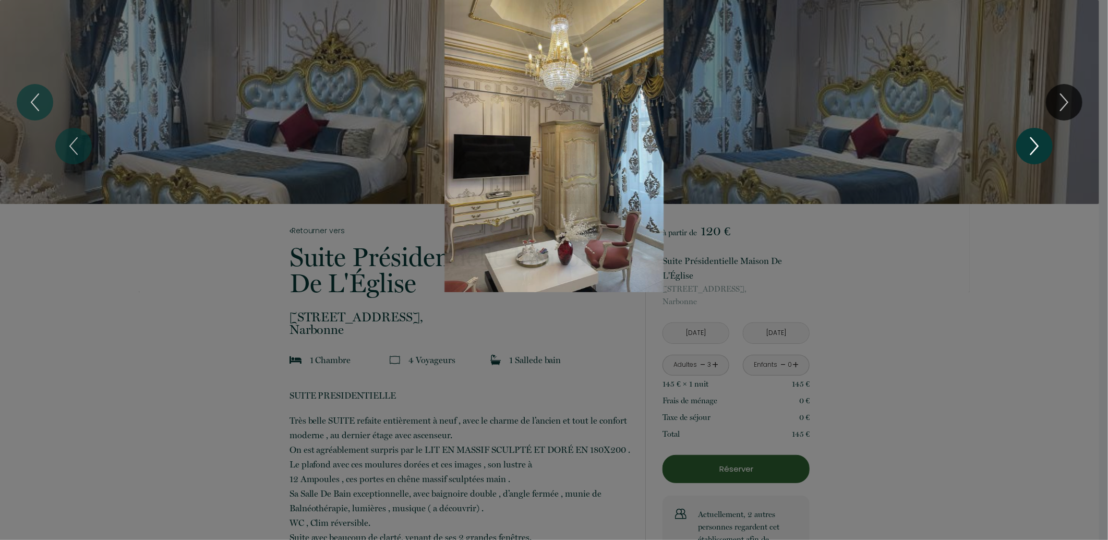
click at [1035, 145] on icon "Next" at bounding box center [1035, 145] width 22 height 31
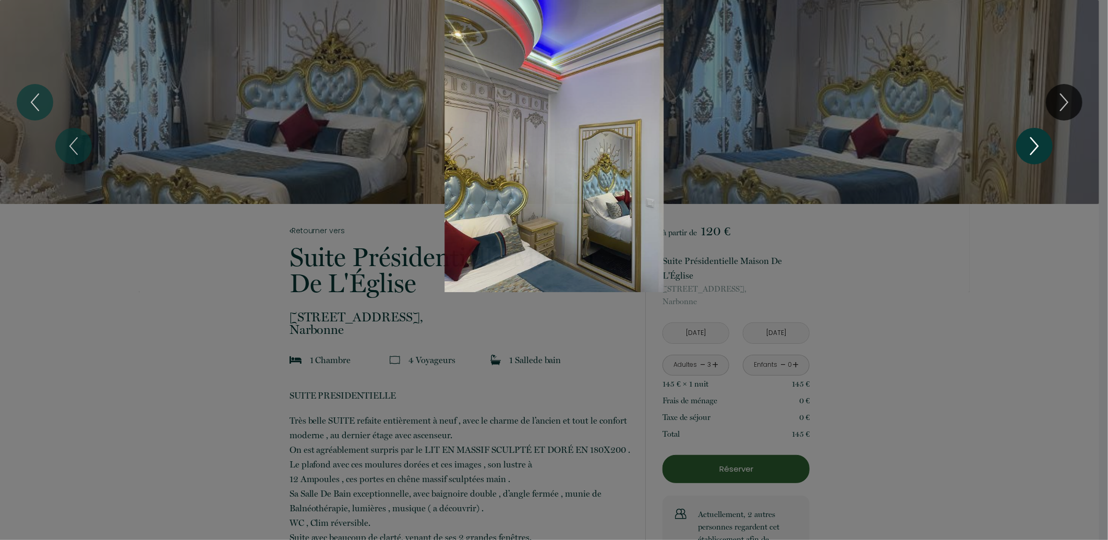
click at [1035, 145] on icon "Next" at bounding box center [1035, 145] width 22 height 31
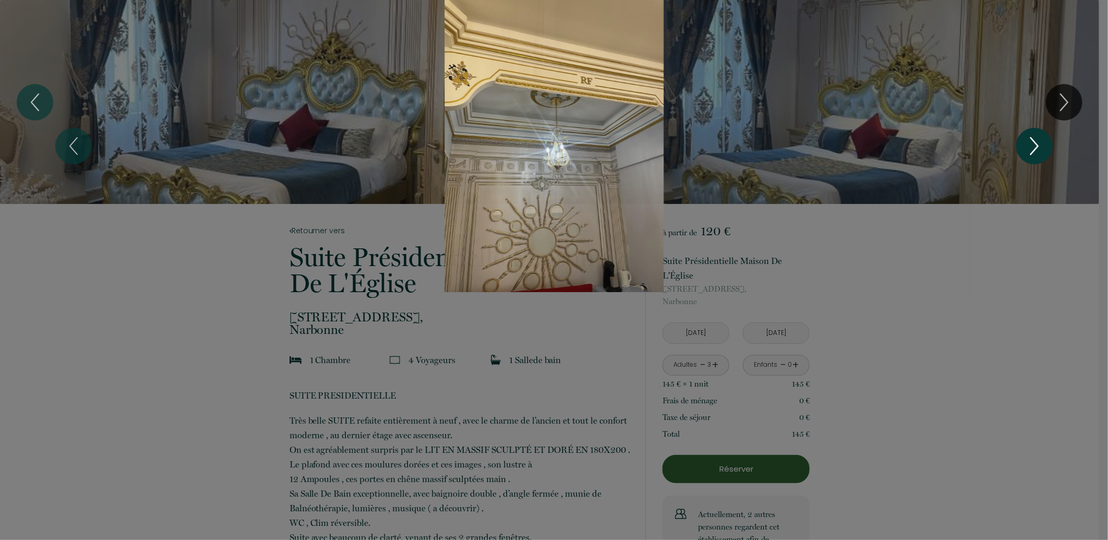
click at [1035, 145] on icon "Next" at bounding box center [1035, 145] width 22 height 31
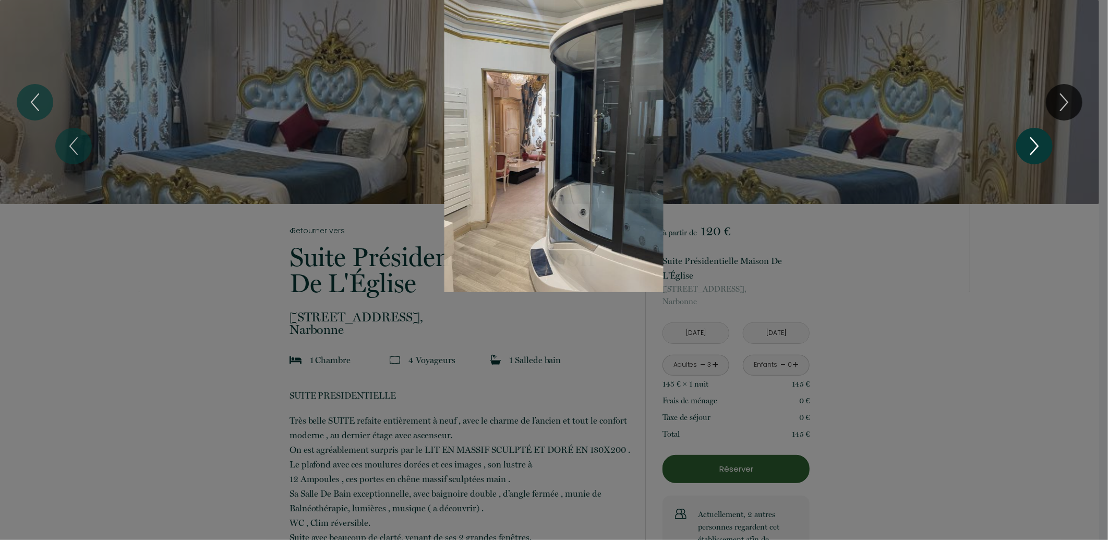
click at [1035, 145] on icon "Next" at bounding box center [1035, 145] width 22 height 31
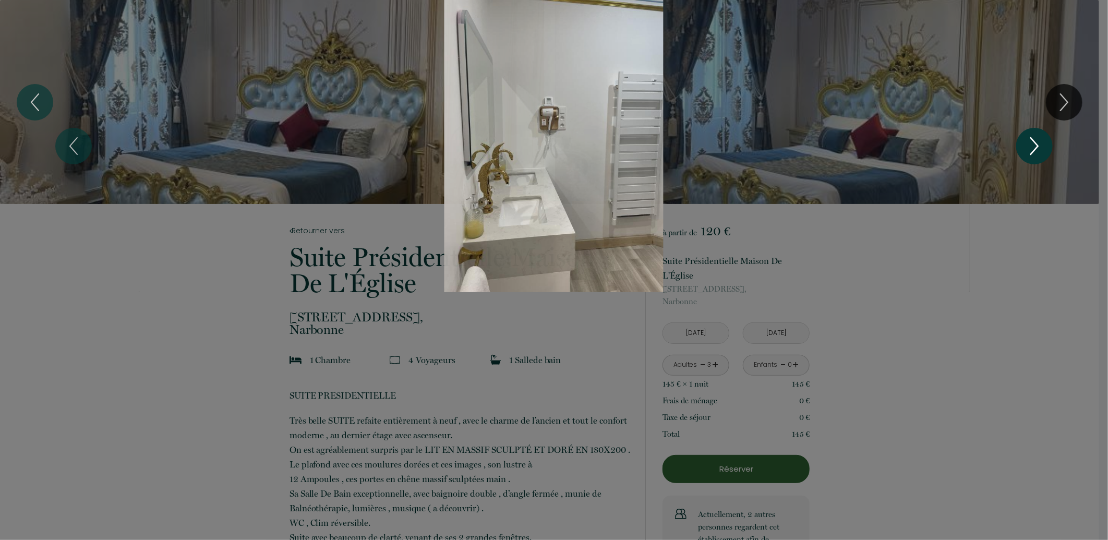
click at [1035, 145] on icon "Next" at bounding box center [1035, 145] width 22 height 31
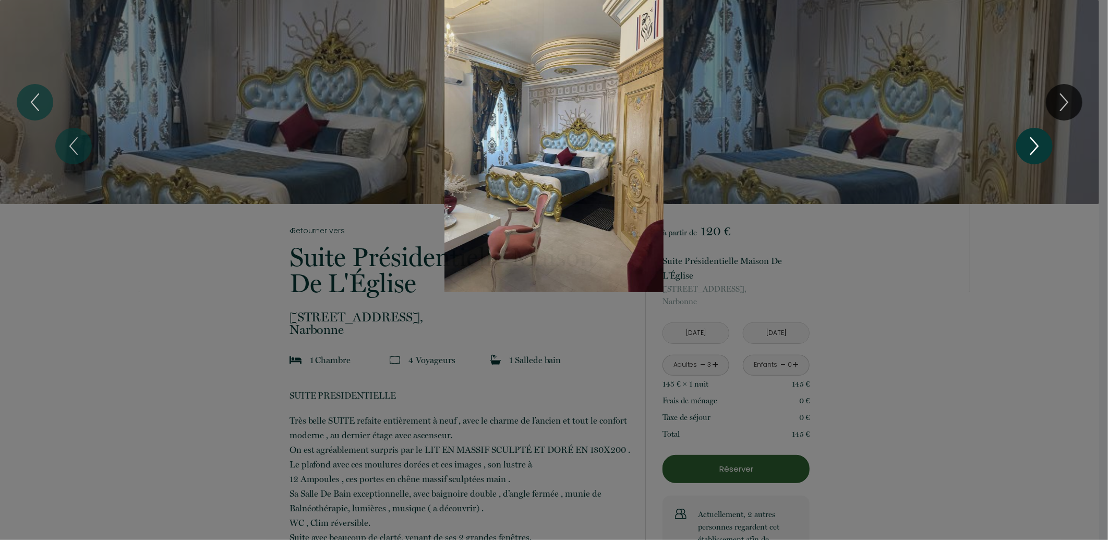
click at [1035, 145] on icon "Next" at bounding box center [1035, 145] width 22 height 31
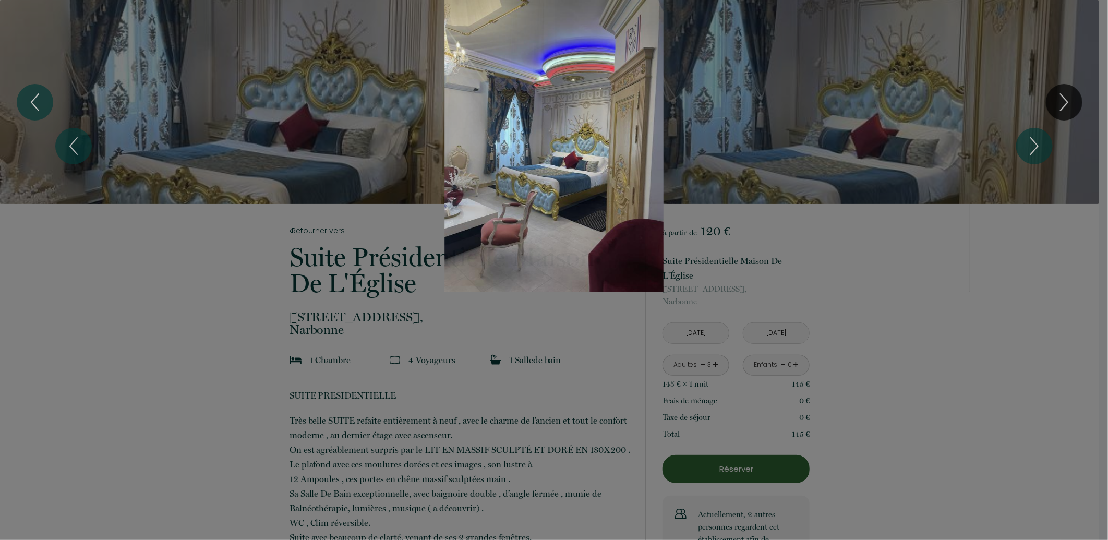
click at [963, 325] on div at bounding box center [554, 270] width 1108 height 540
click at [385, 324] on div at bounding box center [554, 270] width 1108 height 540
click at [377, 390] on div at bounding box center [554, 270] width 1108 height 540
click at [471, 416] on div at bounding box center [554, 270] width 1108 height 540
click at [1026, 152] on icon "Next" at bounding box center [1035, 145] width 22 height 31
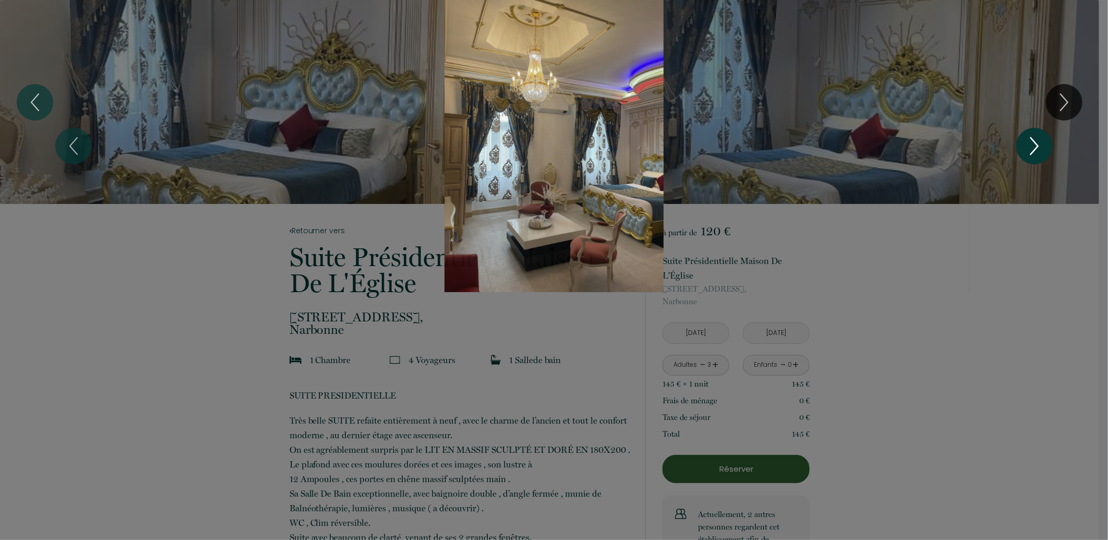
click at [1026, 152] on icon "Next" at bounding box center [1035, 145] width 22 height 31
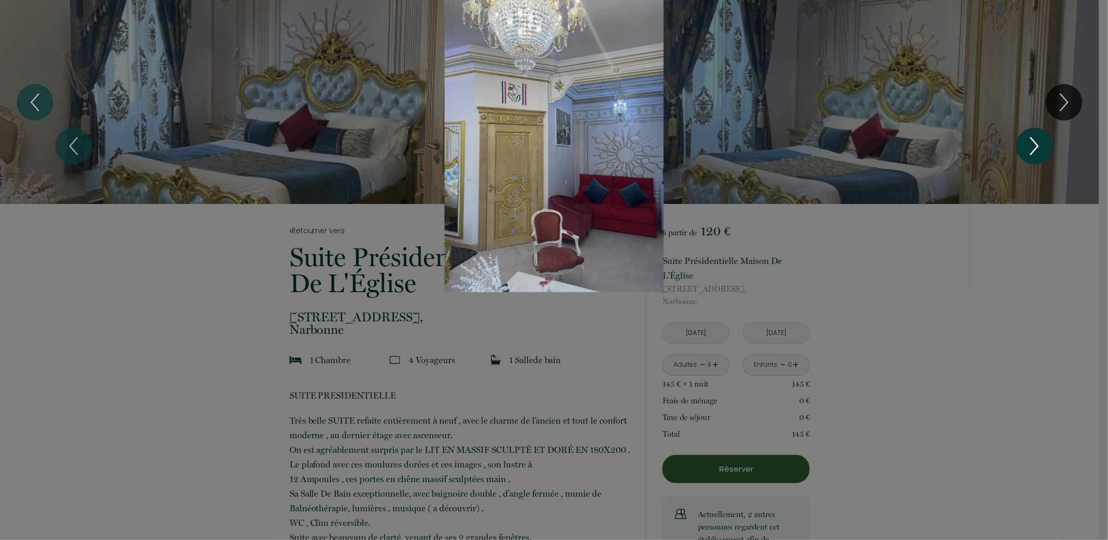
click at [1026, 152] on icon "Next" at bounding box center [1035, 145] width 22 height 31
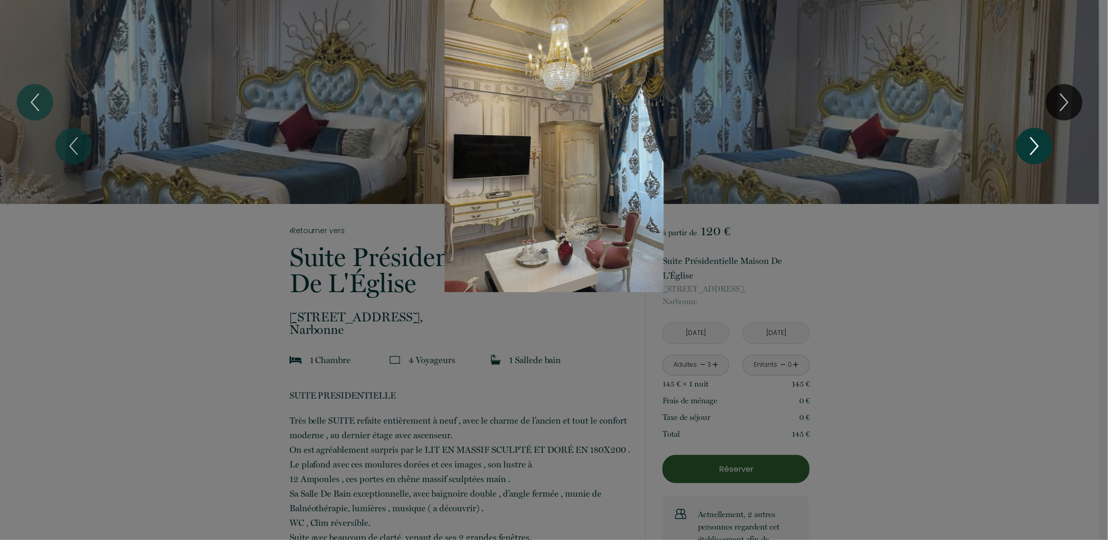
click at [1026, 152] on icon "Next" at bounding box center [1035, 145] width 22 height 31
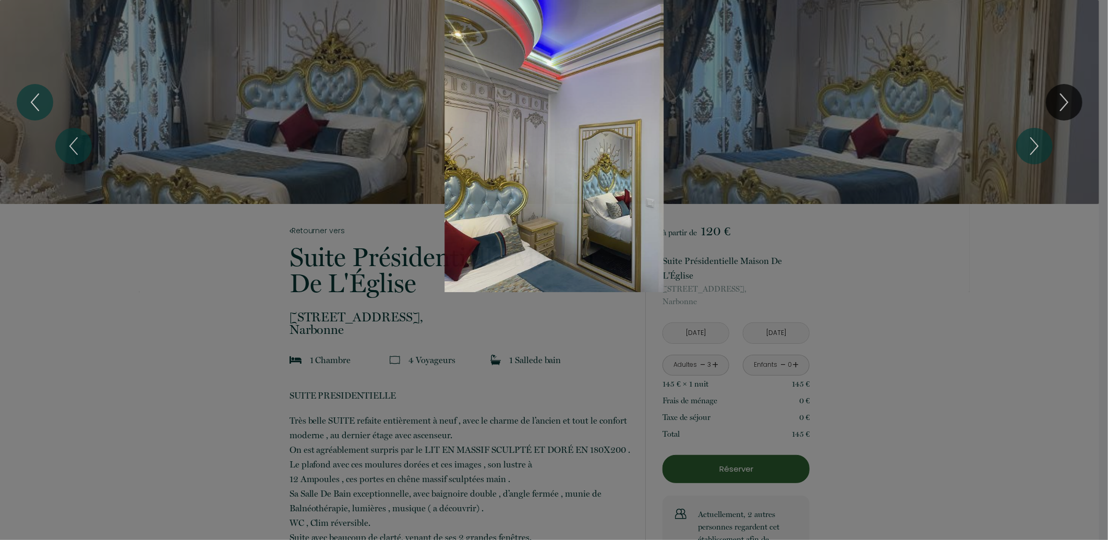
click at [255, 75] on div "Slideshow" at bounding box center [553, 146] width 831 height 292
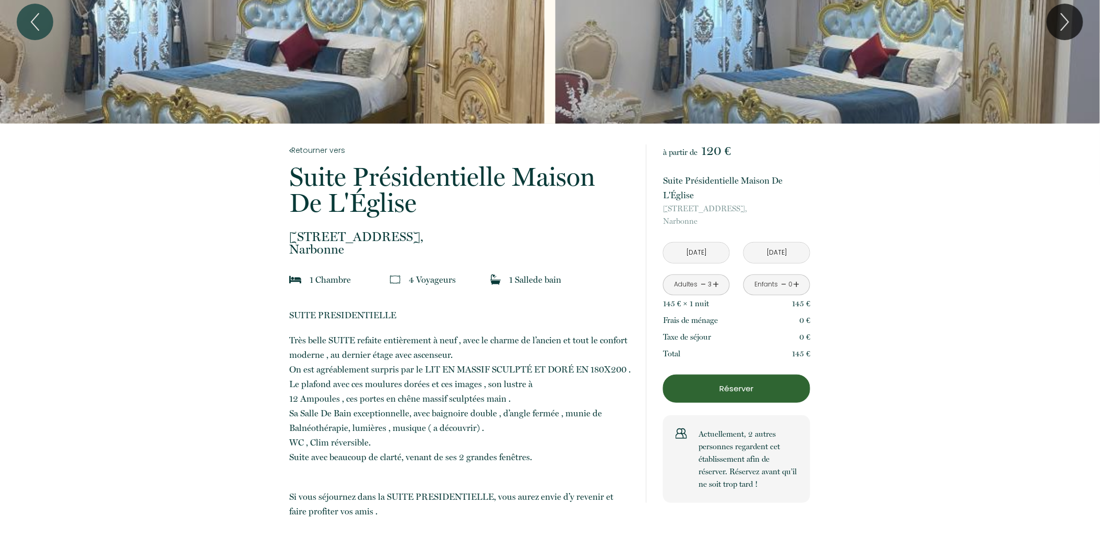
scroll to position [116, 0]
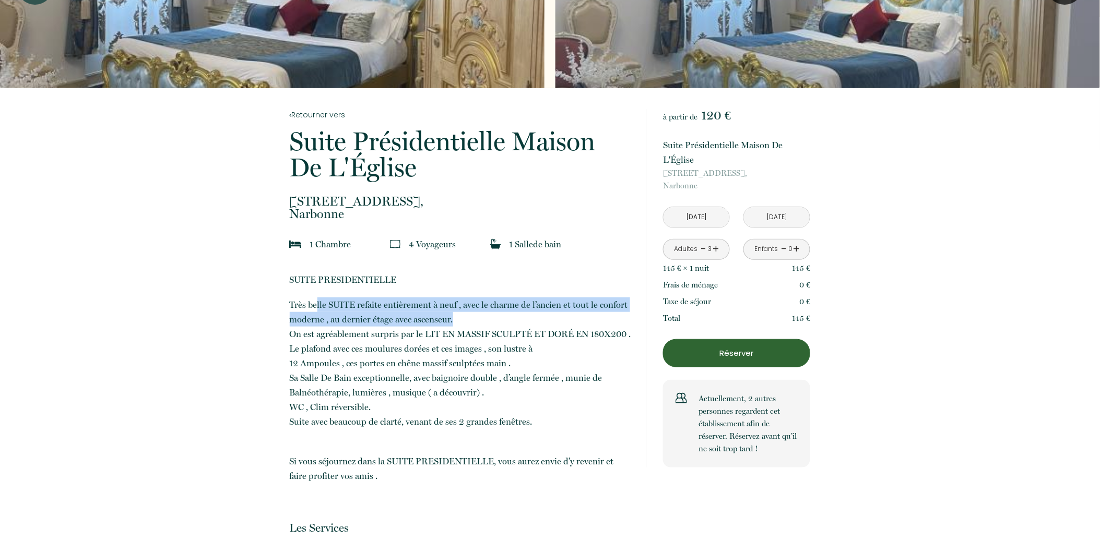
drag, startPoint x: 317, startPoint y: 303, endPoint x: 486, endPoint y: 314, distance: 168.9
click at [486, 314] on p "Très belle SUITE refaite entièrement à neuf , avec le charme de l’ancien et tou…" at bounding box center [461, 363] width 342 height 132
drag, startPoint x: 467, startPoint y: 320, endPoint x: 308, endPoint y: 336, distance: 159.5
click at [308, 336] on p "Très belle SUITE refaite entièrement à neuf , avec le charme de l’ancien et tou…" at bounding box center [461, 363] width 342 height 132
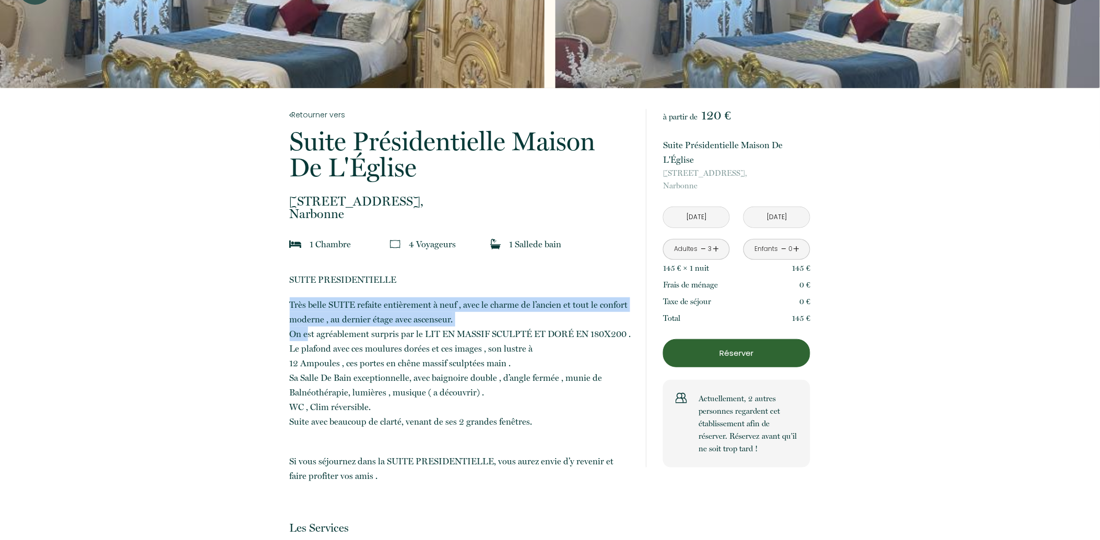
drag, startPoint x: 308, startPoint y: 336, endPoint x: 302, endPoint y: 337, distance: 6.9
click at [302, 337] on p "Très belle SUITE refaite entièrement à neuf , avec le charme de l’ancien et tou…" at bounding box center [461, 363] width 342 height 132
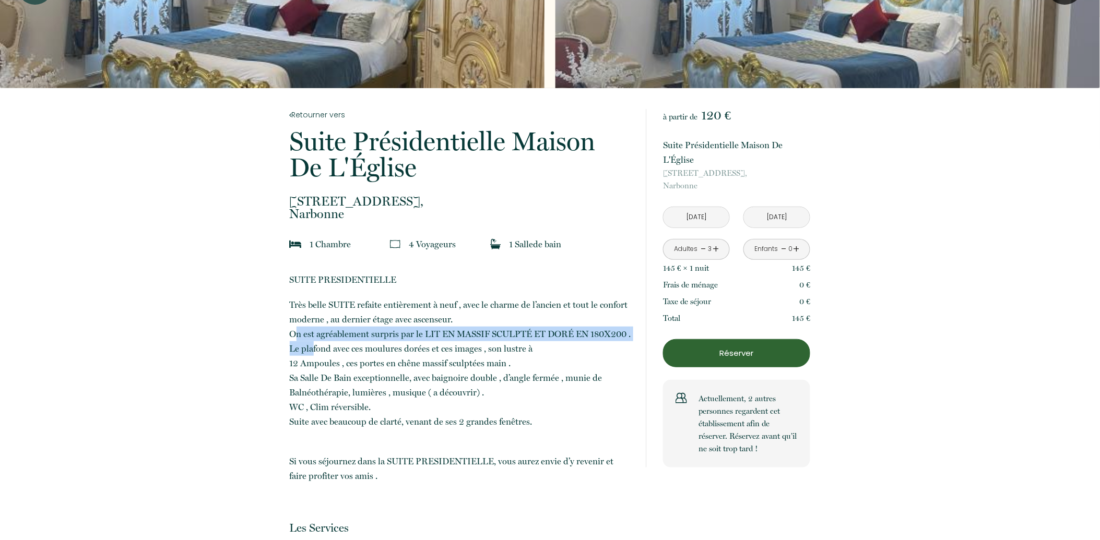
drag, startPoint x: 294, startPoint y: 332, endPoint x: 314, endPoint y: 341, distance: 21.3
click at [314, 341] on p "Très belle SUITE refaite entièrement à neuf , avec le charme de l’ancien et tou…" at bounding box center [461, 363] width 342 height 132
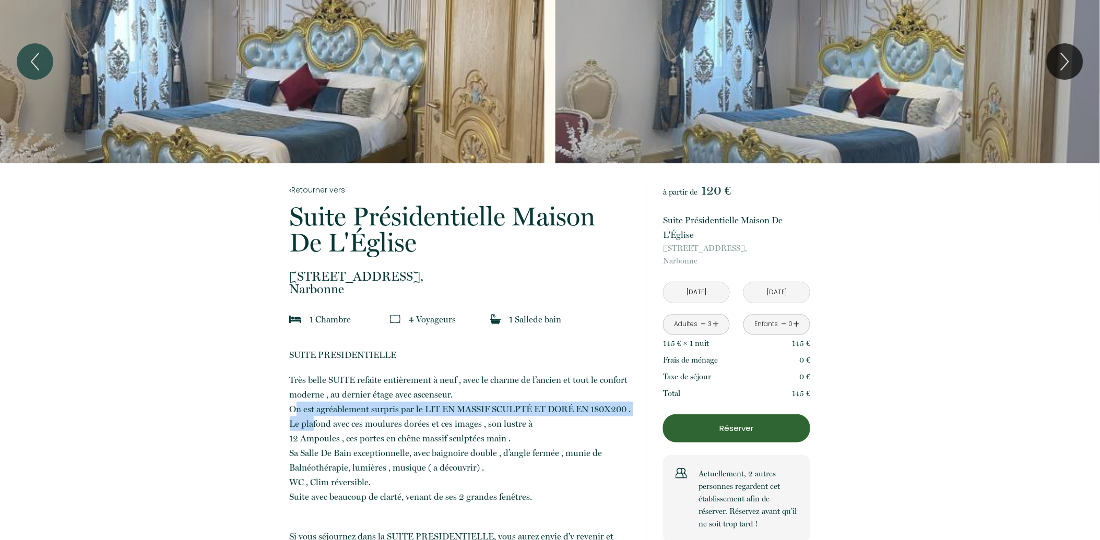
scroll to position [0, 0]
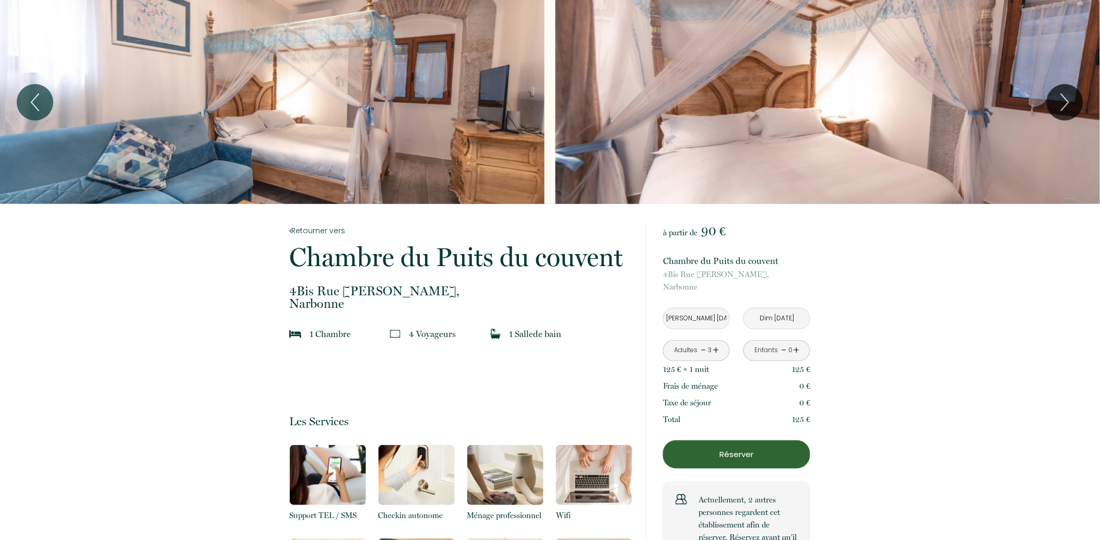
click at [381, 87] on div "Slideshow" at bounding box center [272, 102] width 544 height 204
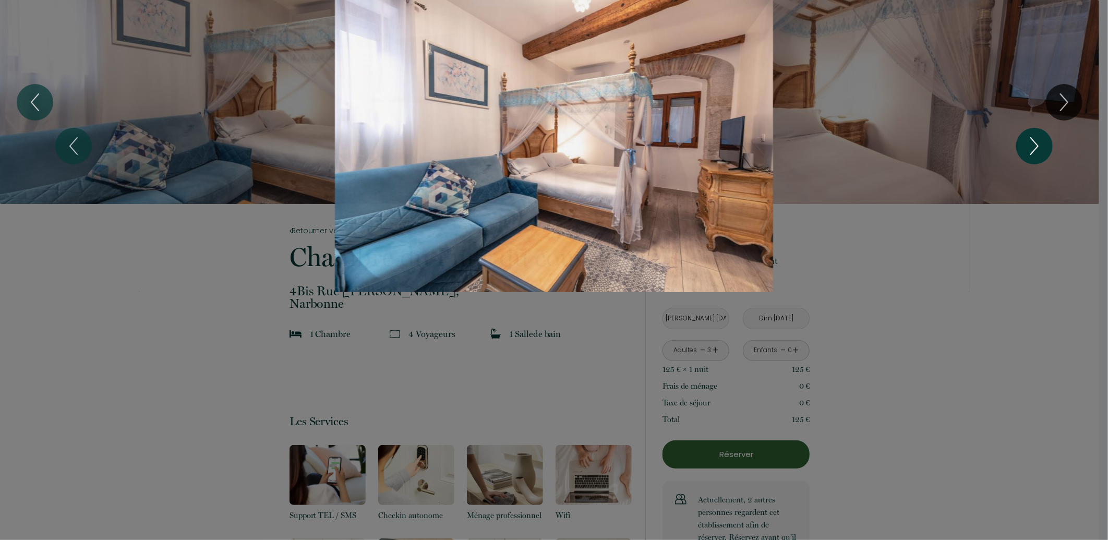
click at [1021, 150] on button "Next" at bounding box center [1035, 146] width 37 height 37
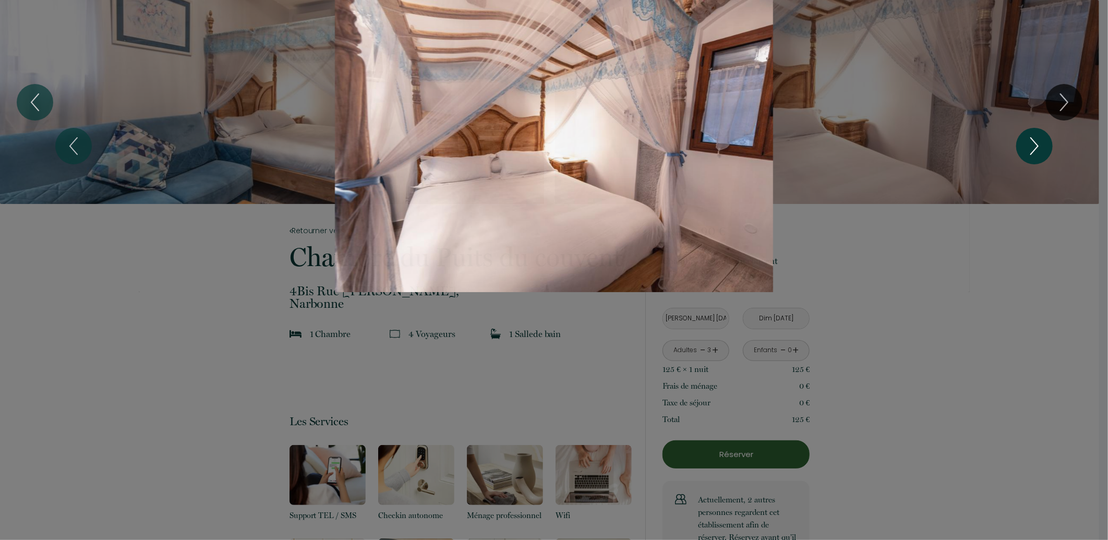
click at [1022, 150] on button "Next" at bounding box center [1035, 146] width 37 height 37
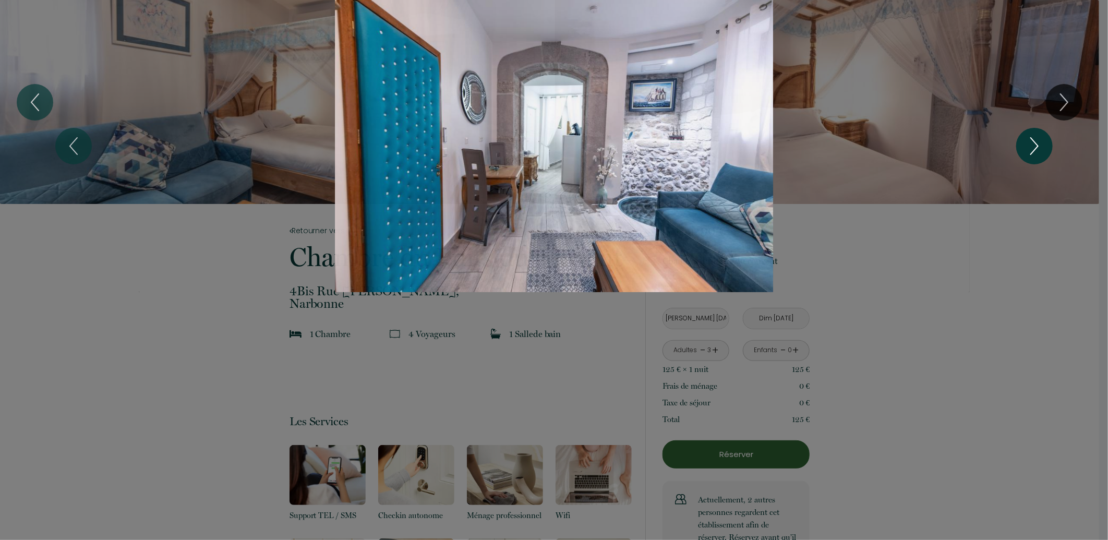
click at [1022, 150] on button "Next" at bounding box center [1035, 146] width 37 height 37
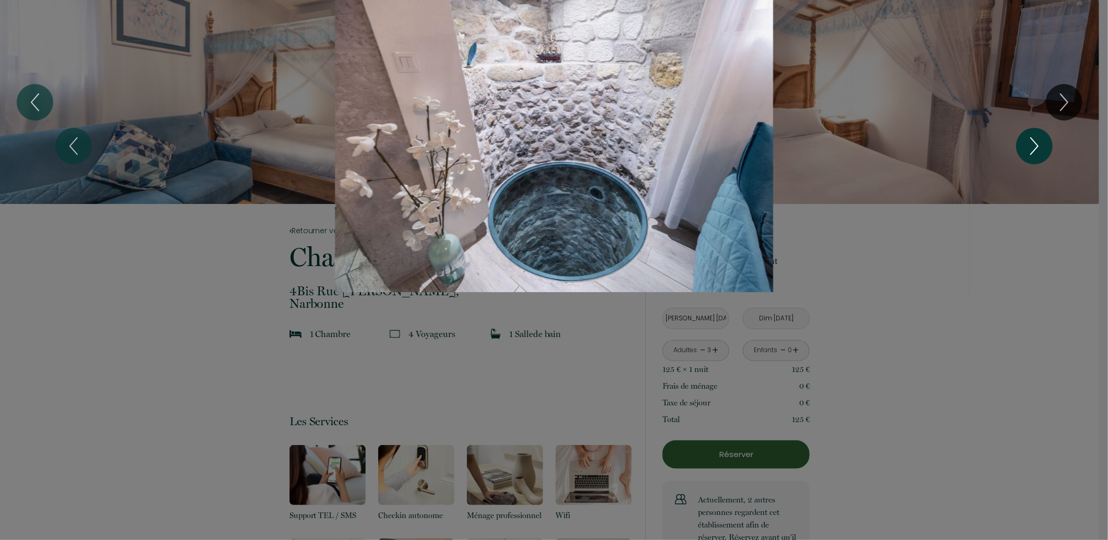
click at [1022, 150] on button "Next" at bounding box center [1035, 146] width 37 height 37
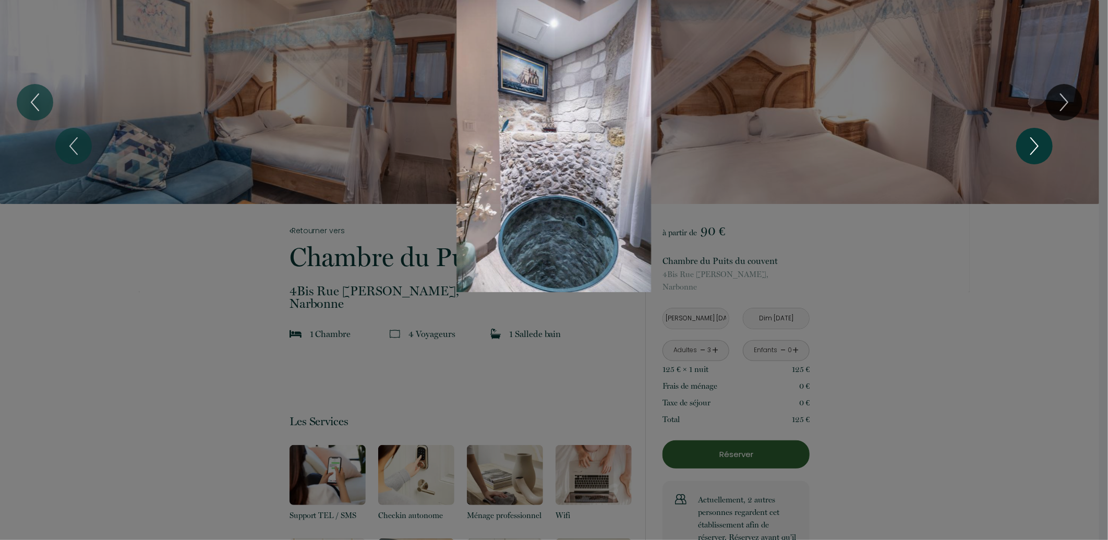
click at [1022, 150] on button "Next" at bounding box center [1035, 146] width 37 height 37
